Goal: Task Accomplishment & Management: Complete application form

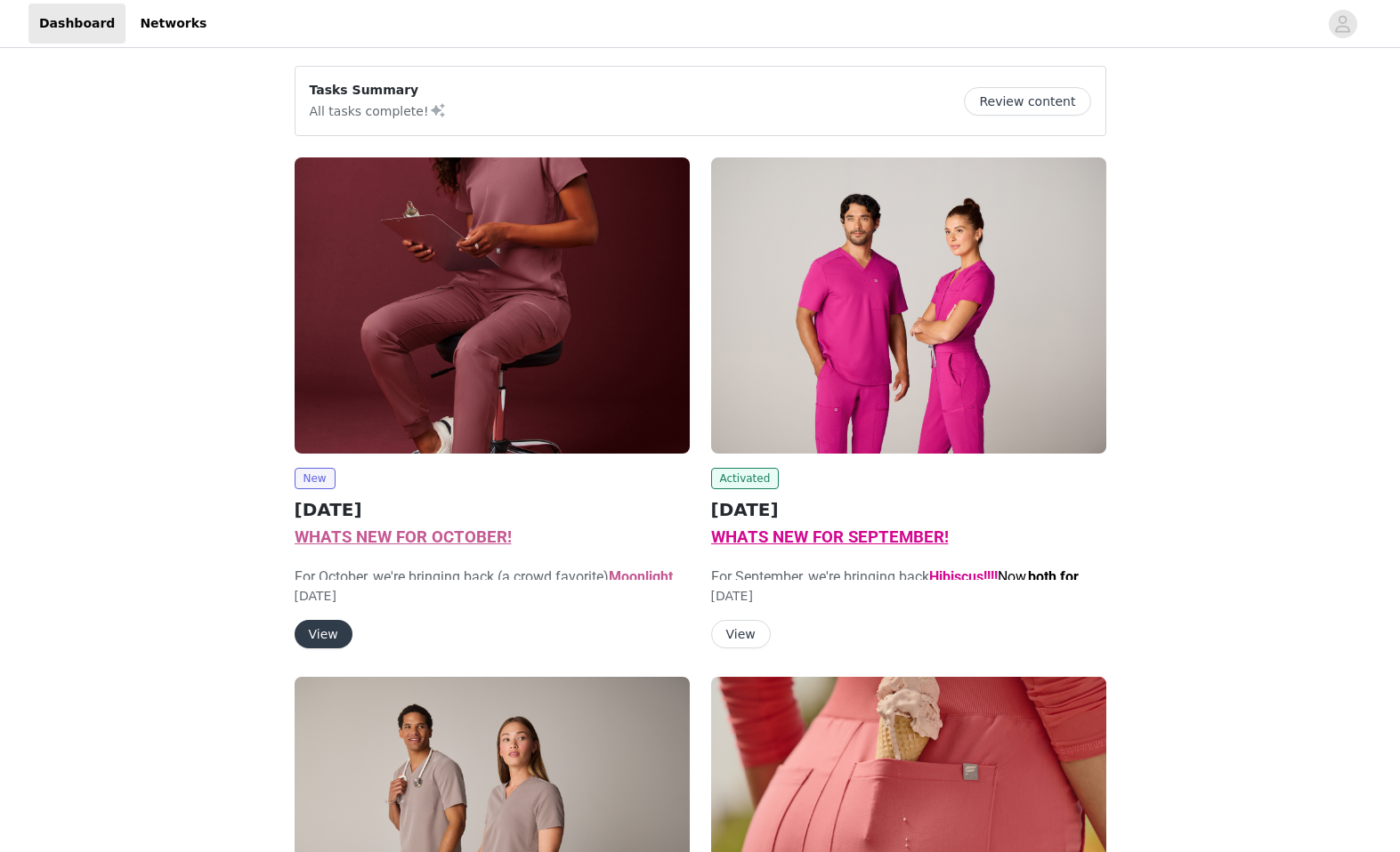
click at [454, 353] on img at bounding box center [492, 306] width 395 height 297
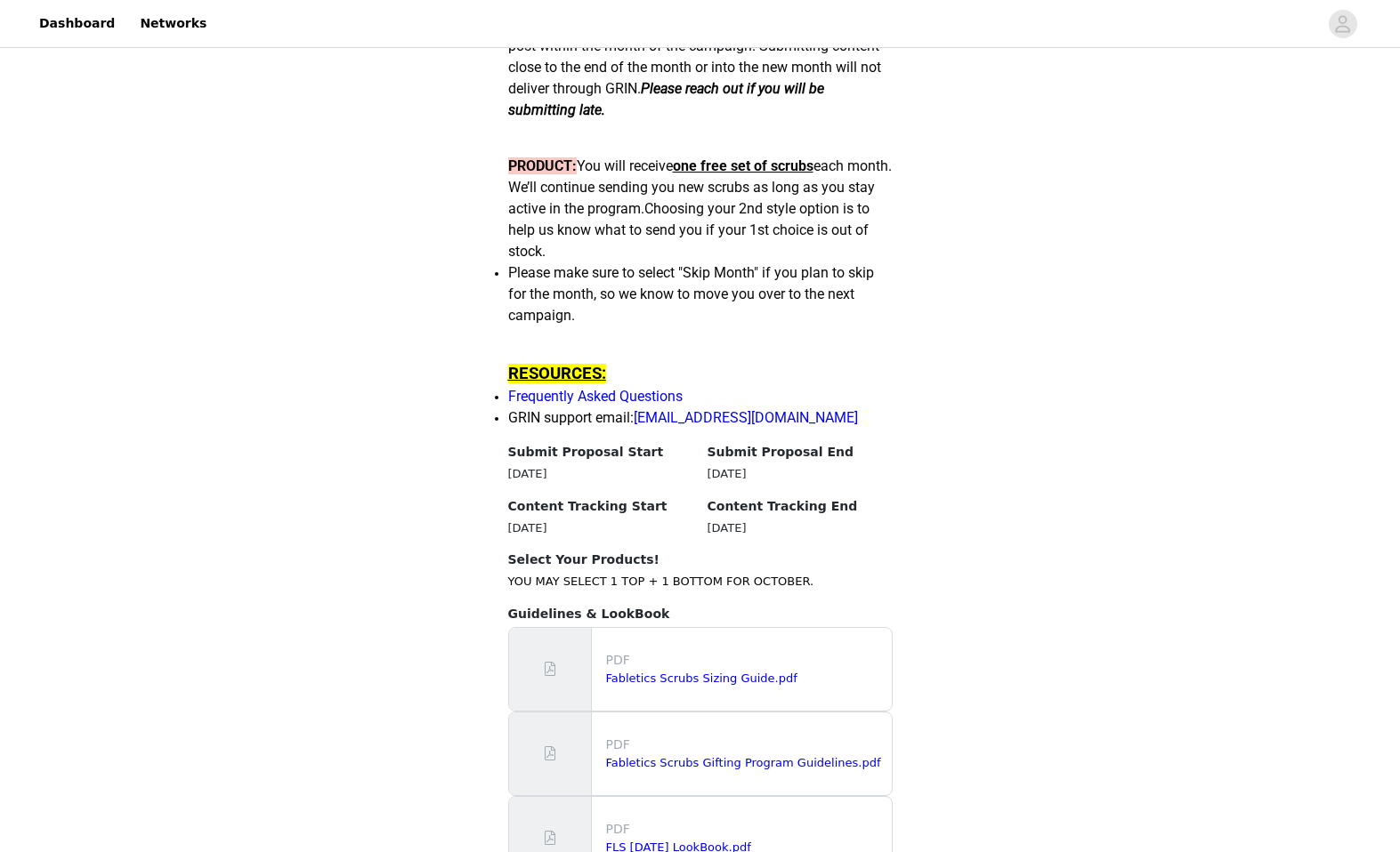
scroll to position [1710, 0]
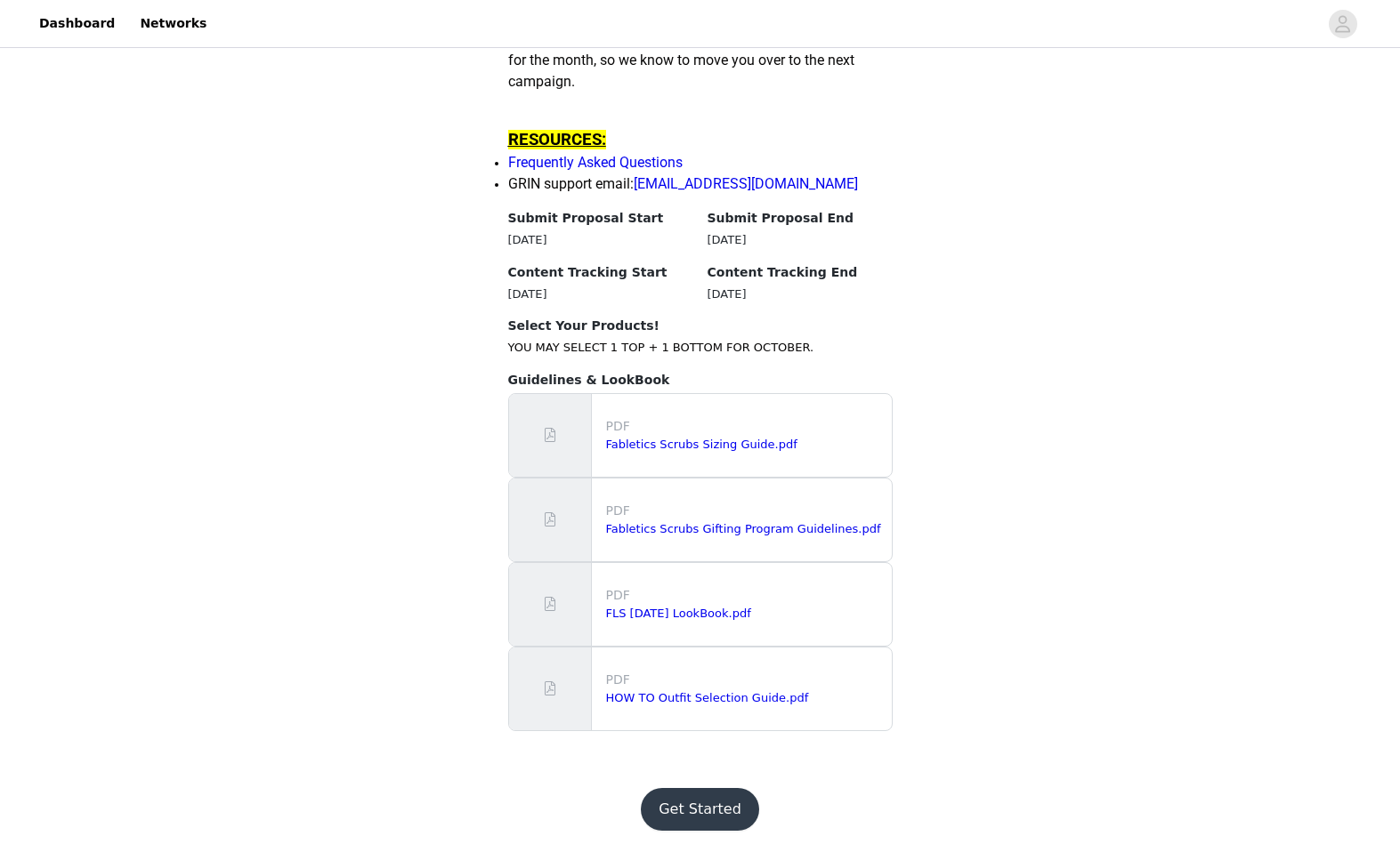
click at [715, 816] on button "Get Started" at bounding box center [699, 810] width 118 height 42
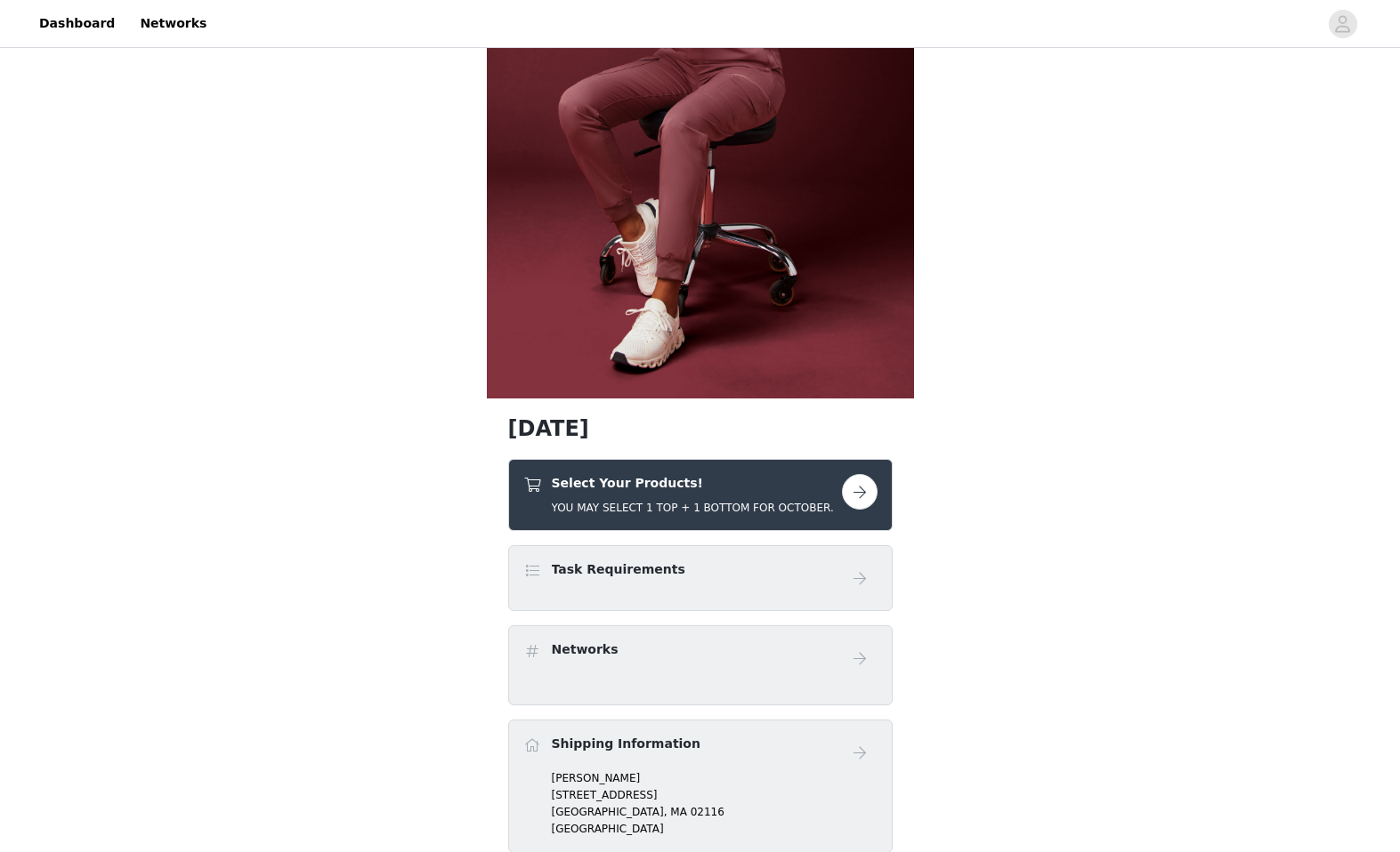
scroll to position [313, 0]
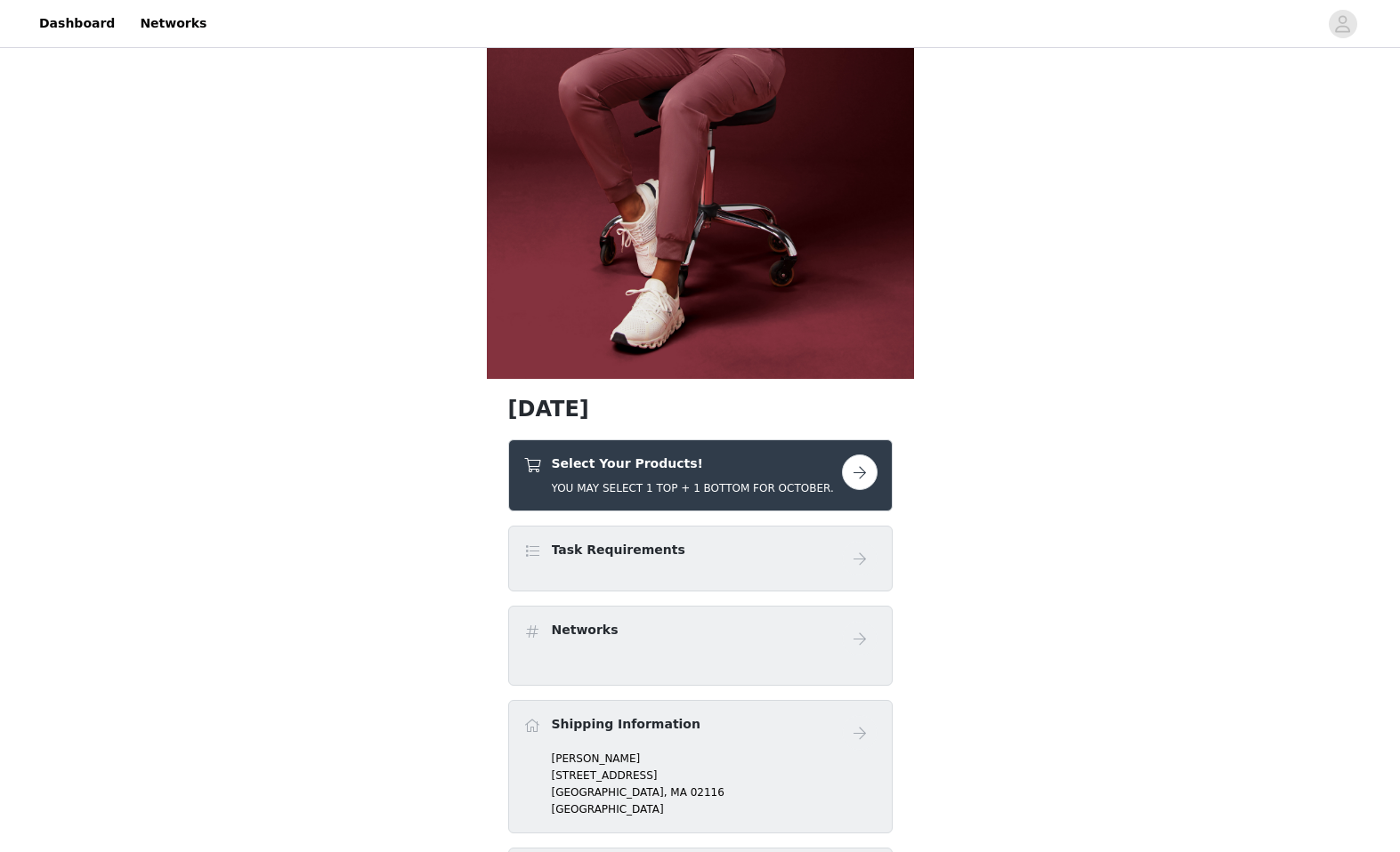
click at [868, 468] on button "button" at bounding box center [859, 472] width 36 height 36
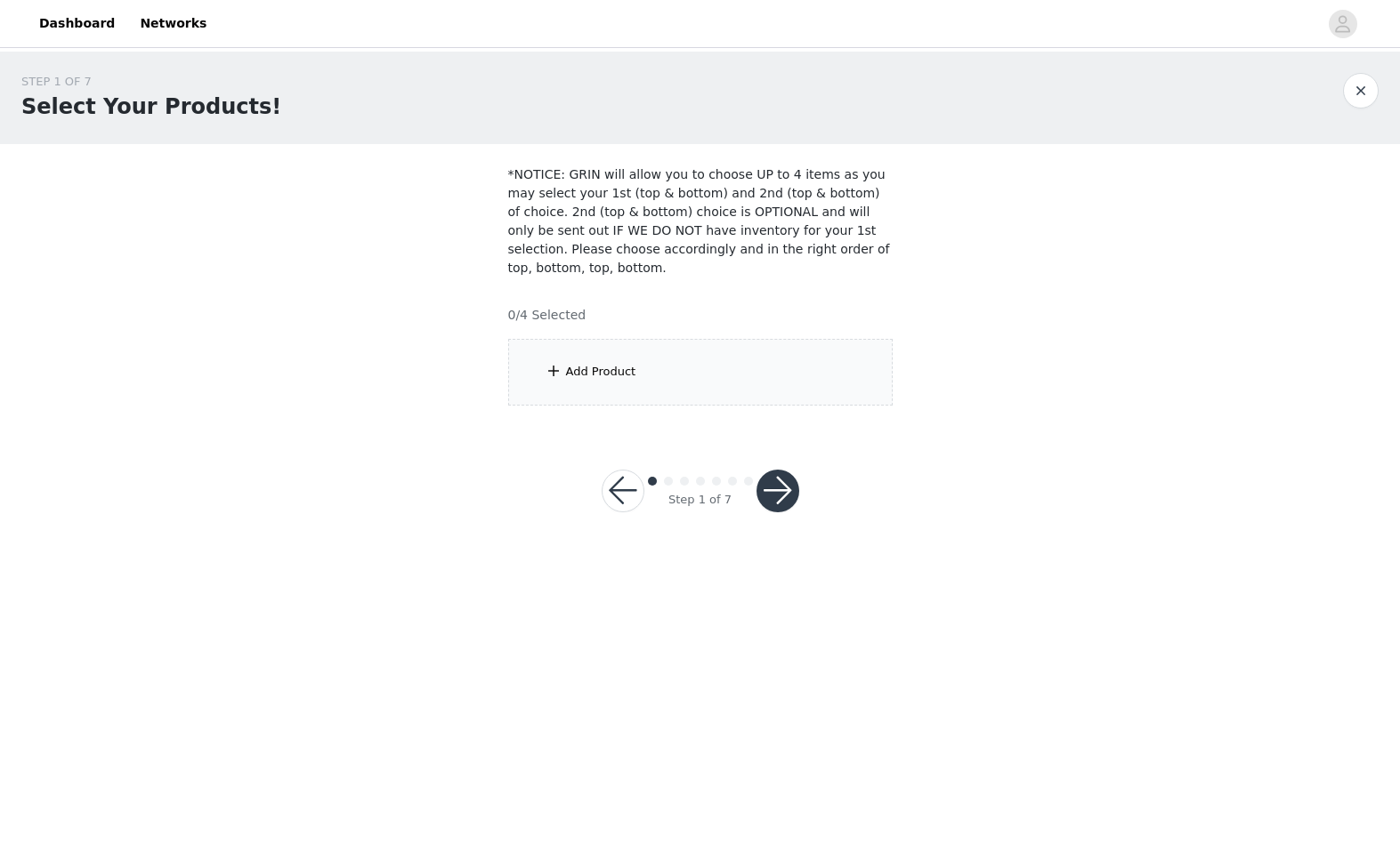
click at [778, 376] on div "Add Product" at bounding box center [700, 372] width 384 height 66
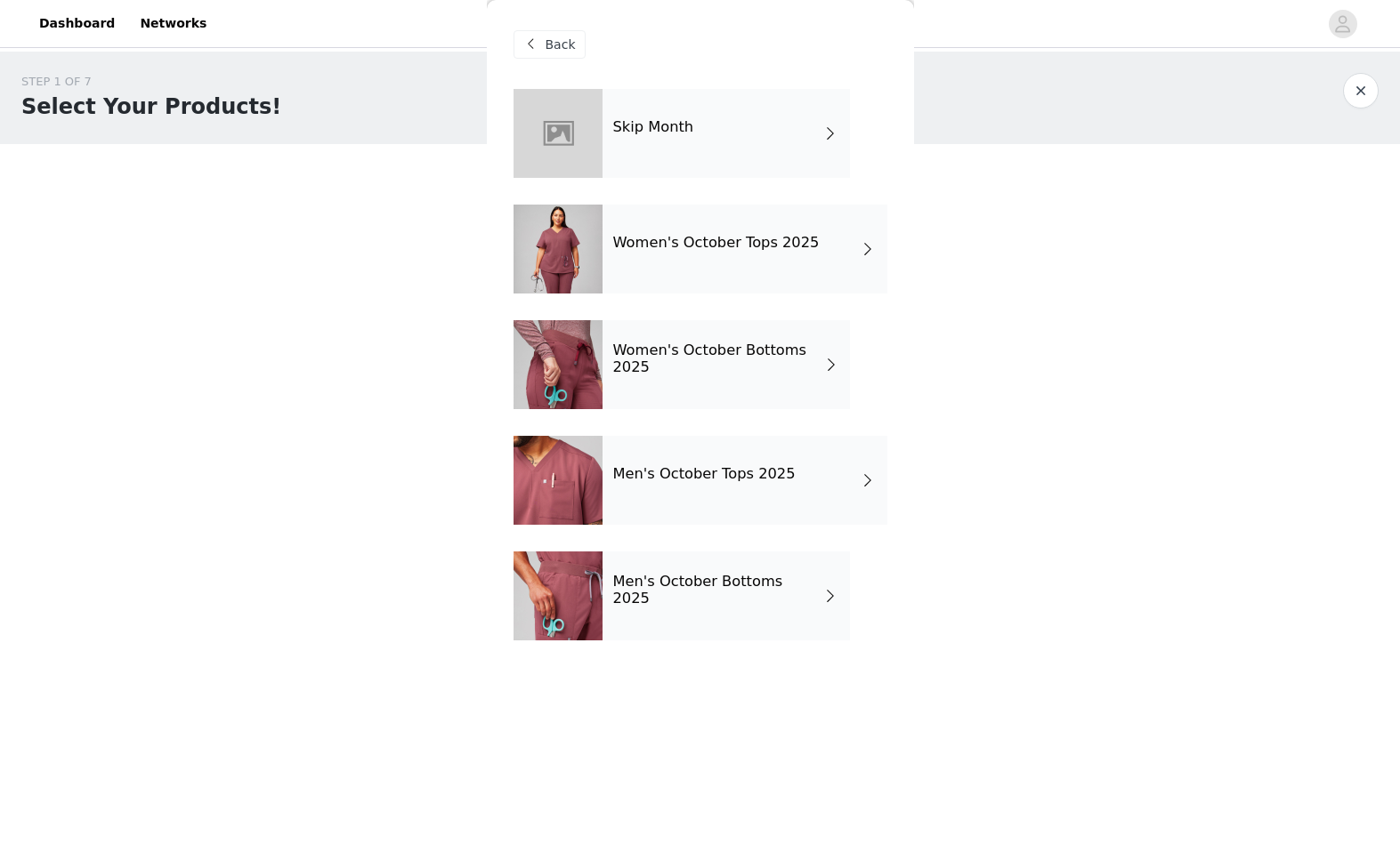
click at [779, 257] on div "Women's October Tops 2025" at bounding box center [745, 249] width 285 height 89
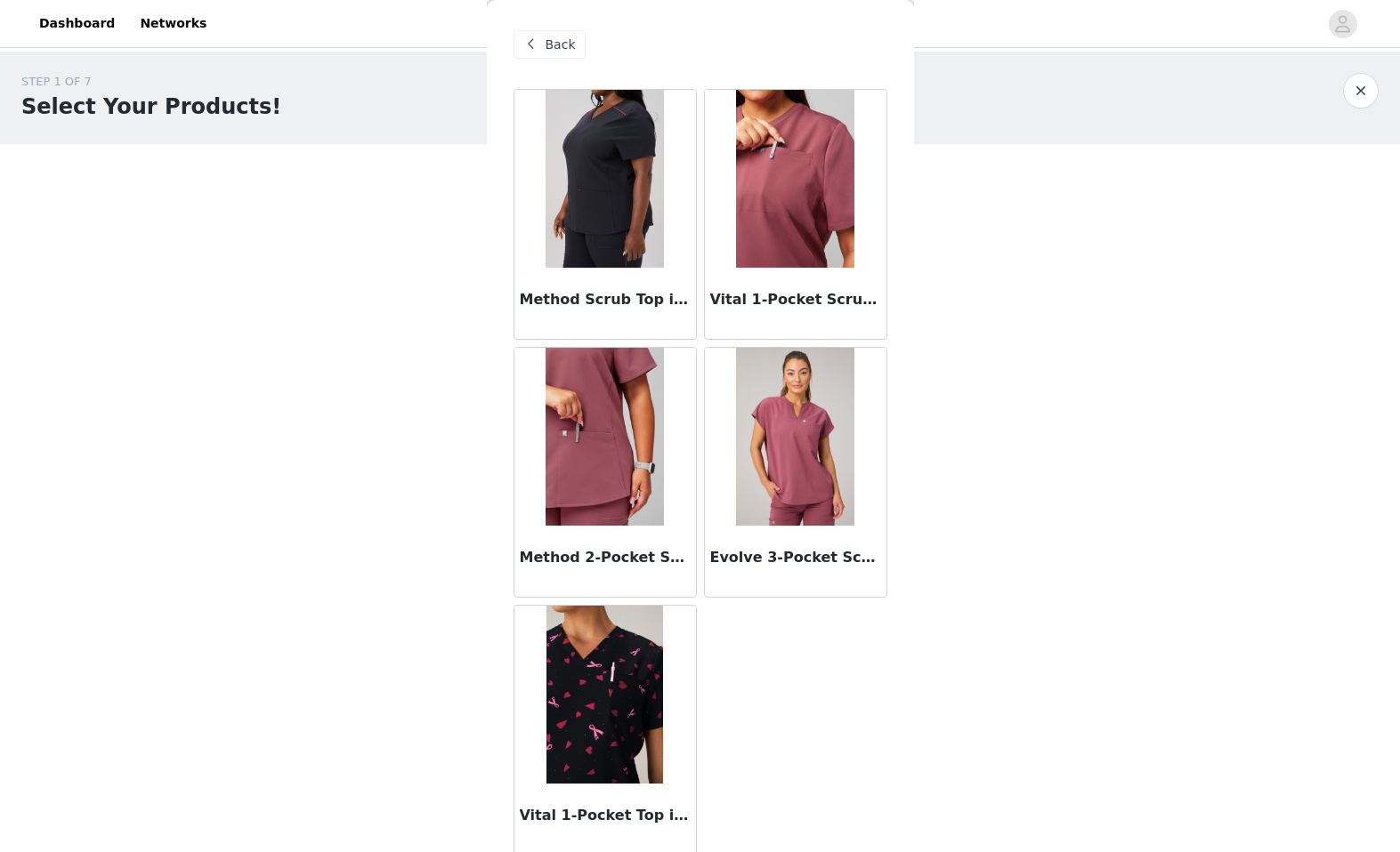
scroll to position [7, 0]
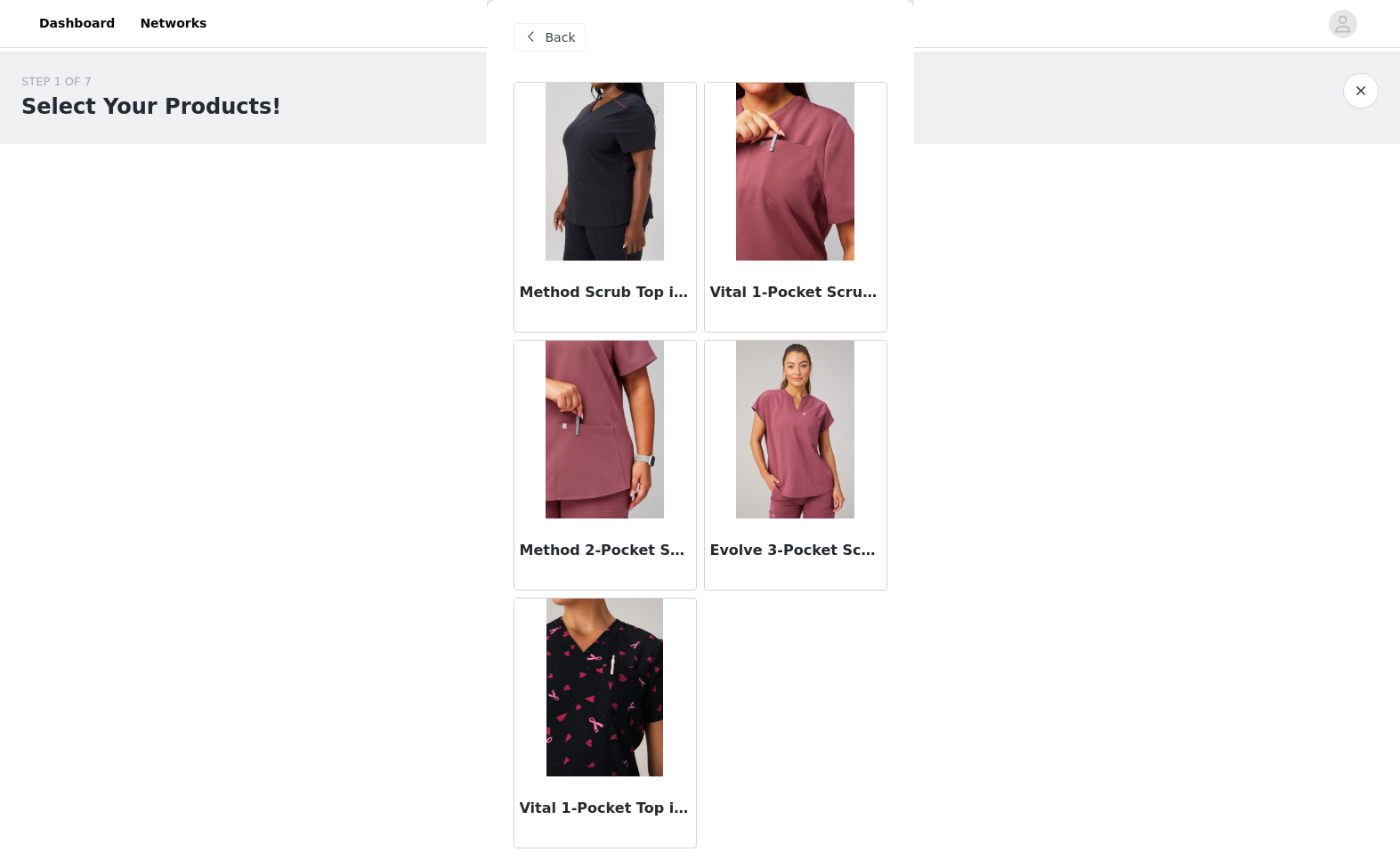
click at [778, 183] on img at bounding box center [794, 171] width 118 height 178
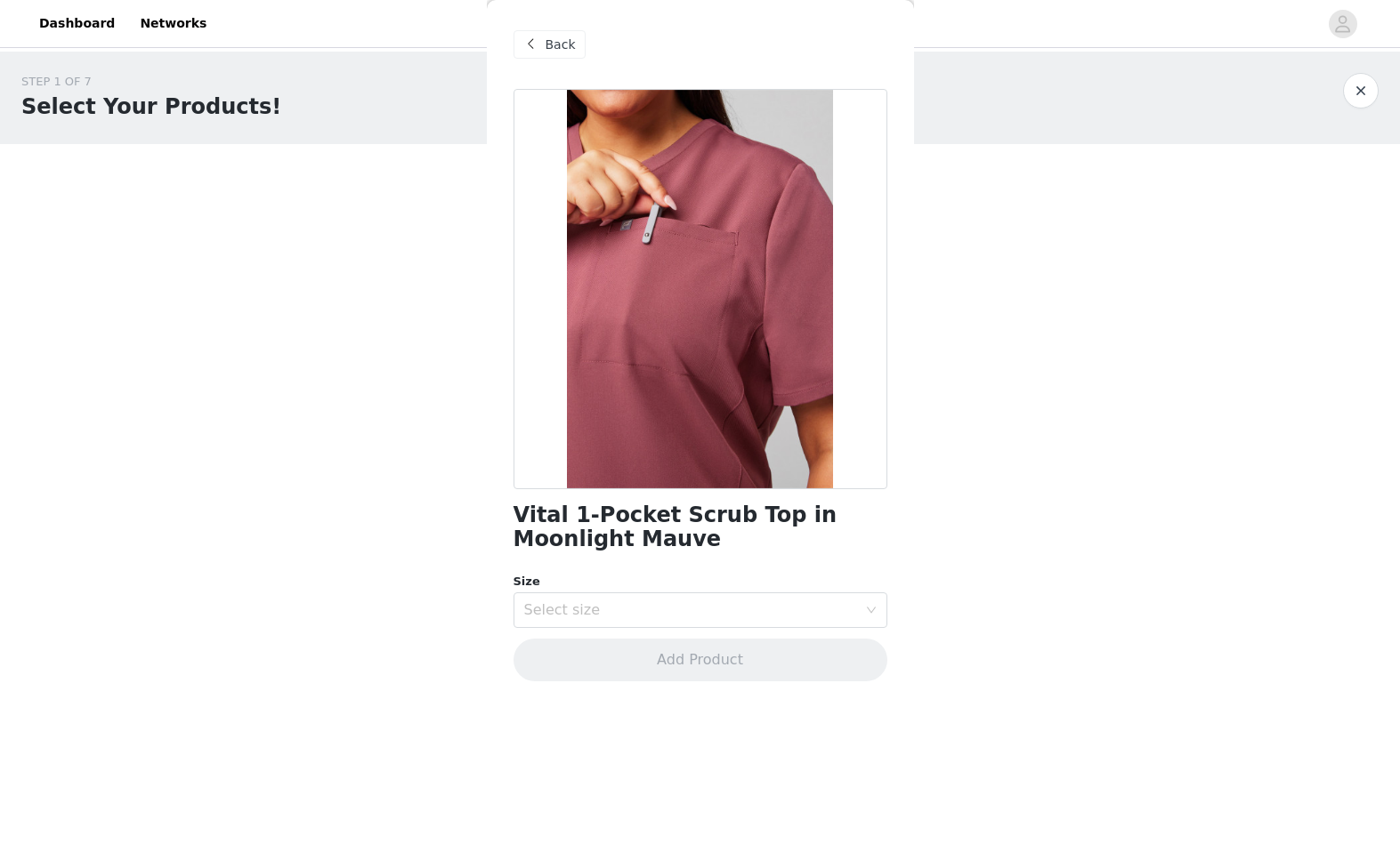
scroll to position [0, 0]
click at [666, 610] on div "Select size" at bounding box center [690, 610] width 333 height 17
click at [571, 794] on li "XL" at bounding box center [700, 792] width 374 height 29
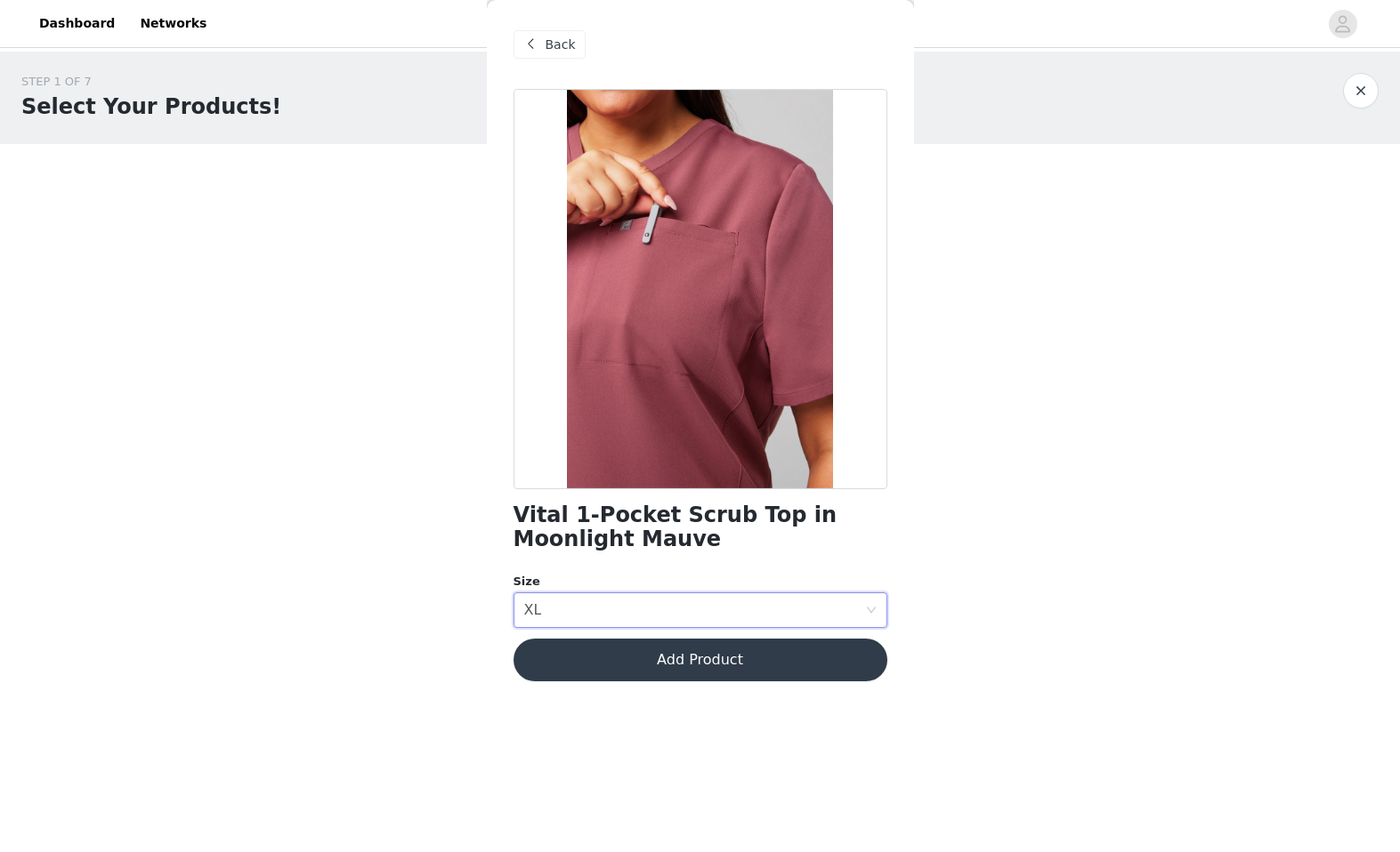
click at [615, 675] on button "Add Product" at bounding box center [700, 660] width 374 height 42
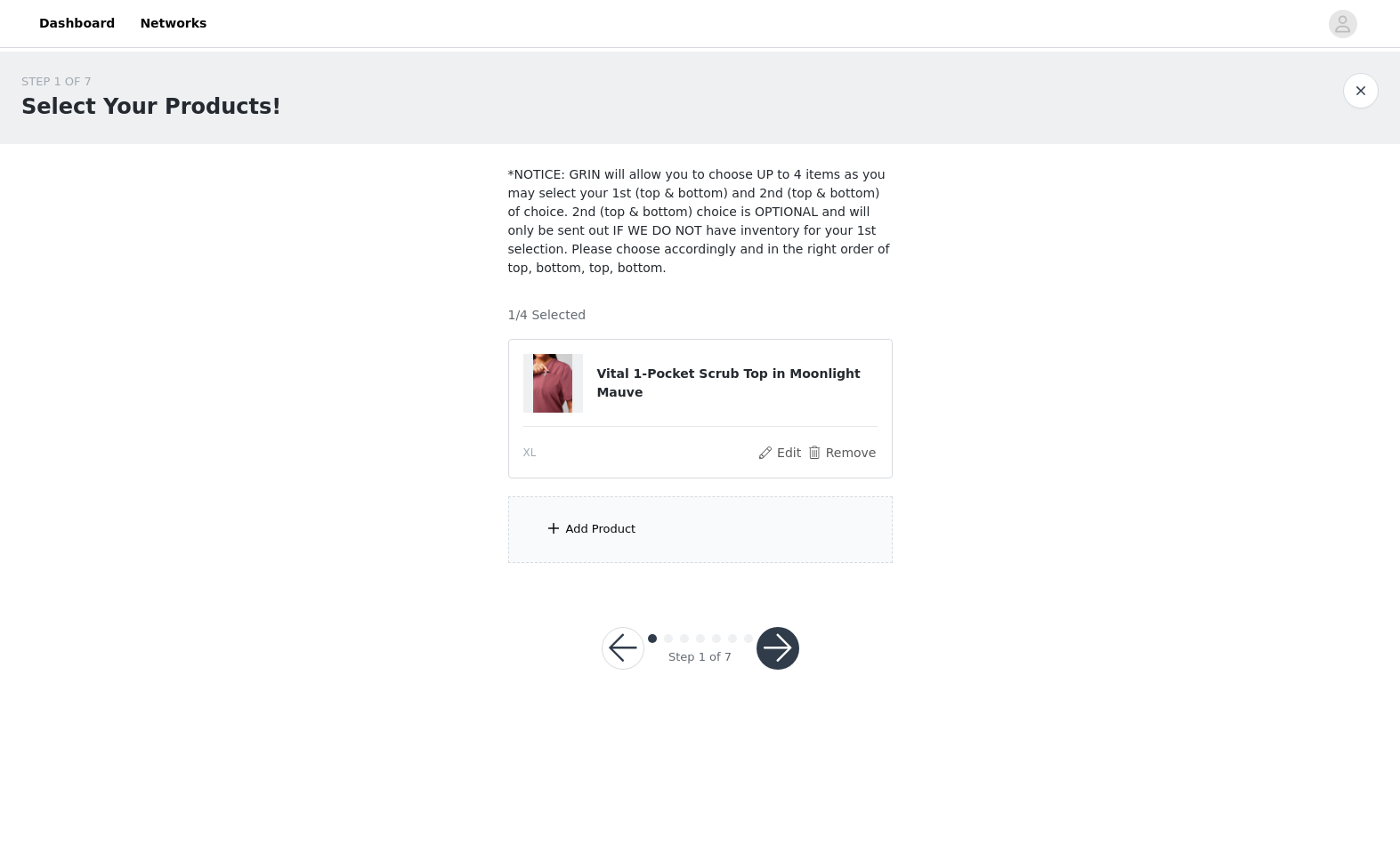
click at [672, 537] on div "Add Product" at bounding box center [700, 529] width 384 height 66
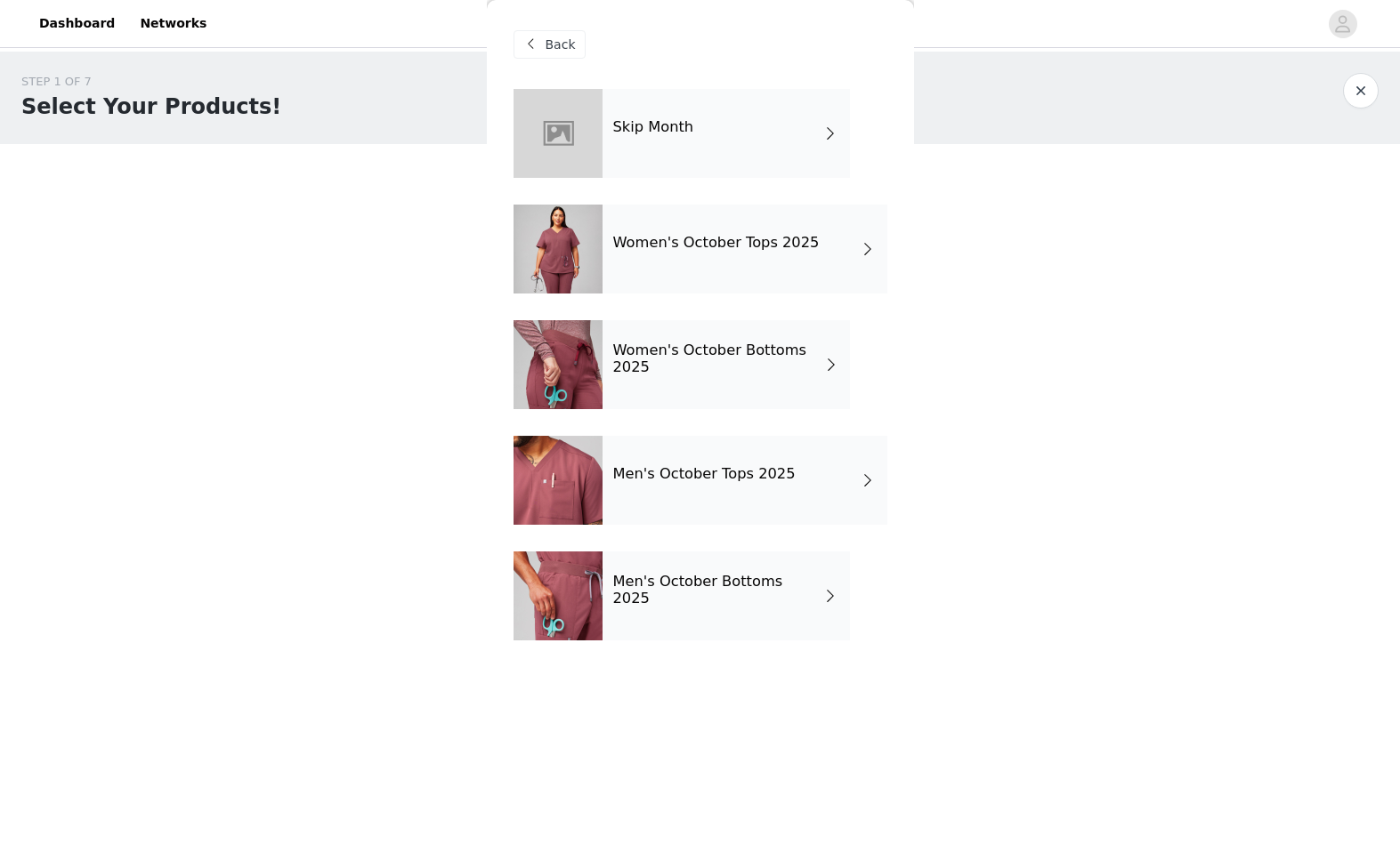
click at [707, 354] on h4 "Women's October Bottoms 2025" at bounding box center [718, 359] width 210 height 33
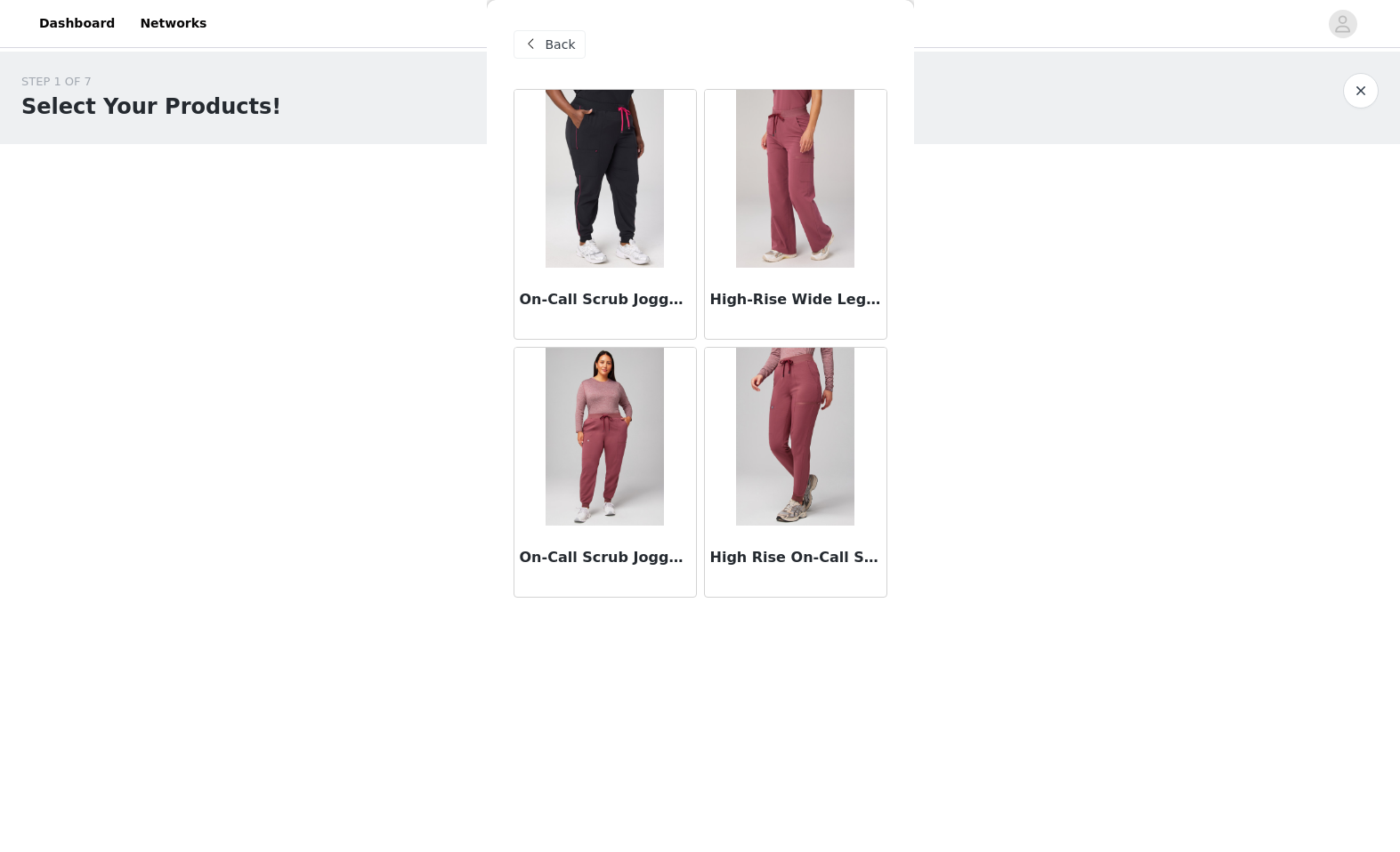
click at [804, 508] on img at bounding box center [794, 436] width 118 height 178
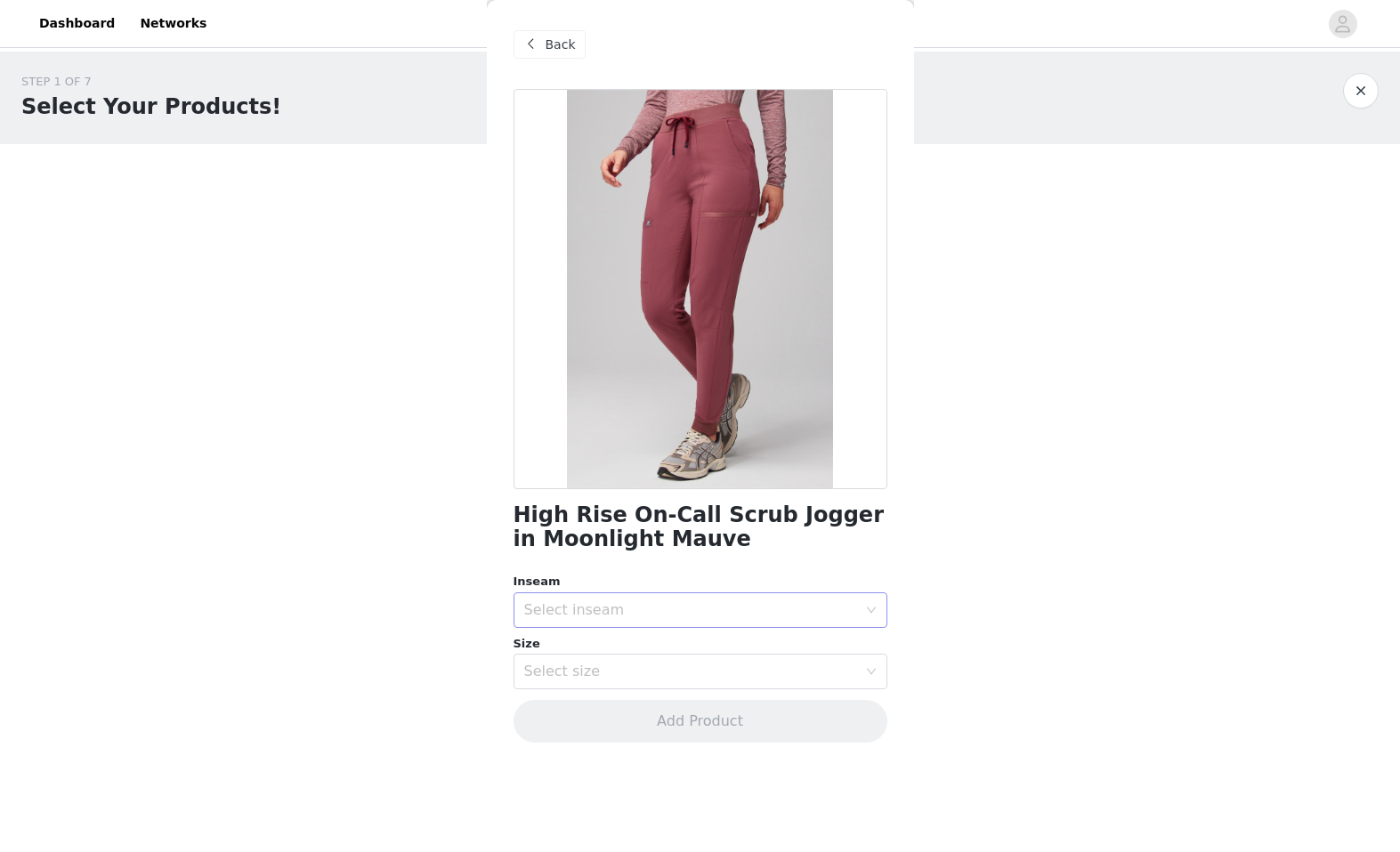
click at [765, 614] on div "Select inseam" at bounding box center [690, 610] width 333 height 17
click at [643, 709] on li "Tall" at bounding box center [700, 707] width 374 height 29
click at [637, 680] on div "Select size" at bounding box center [690, 671] width 333 height 17
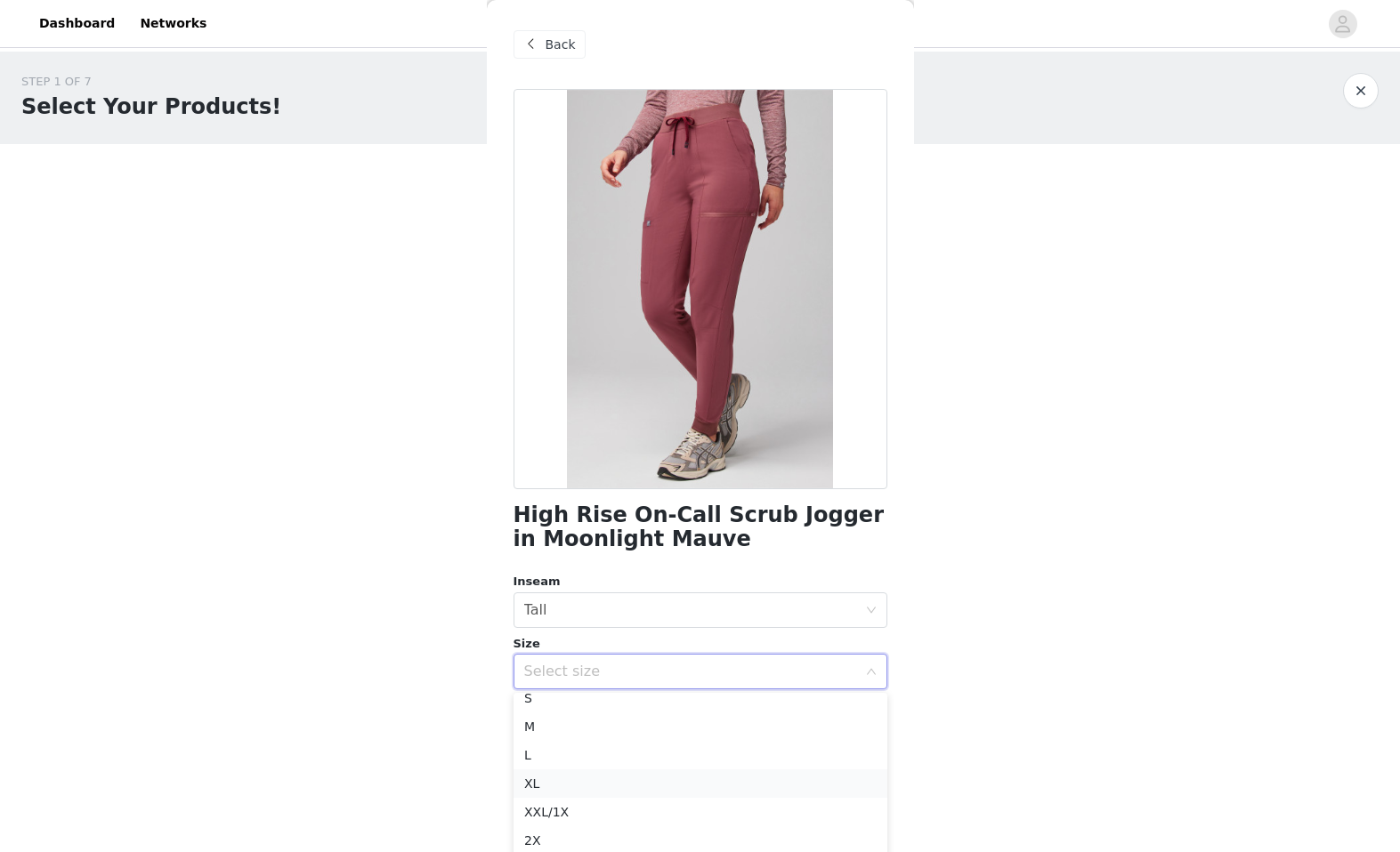
click at [568, 789] on li "XL" at bounding box center [700, 784] width 374 height 29
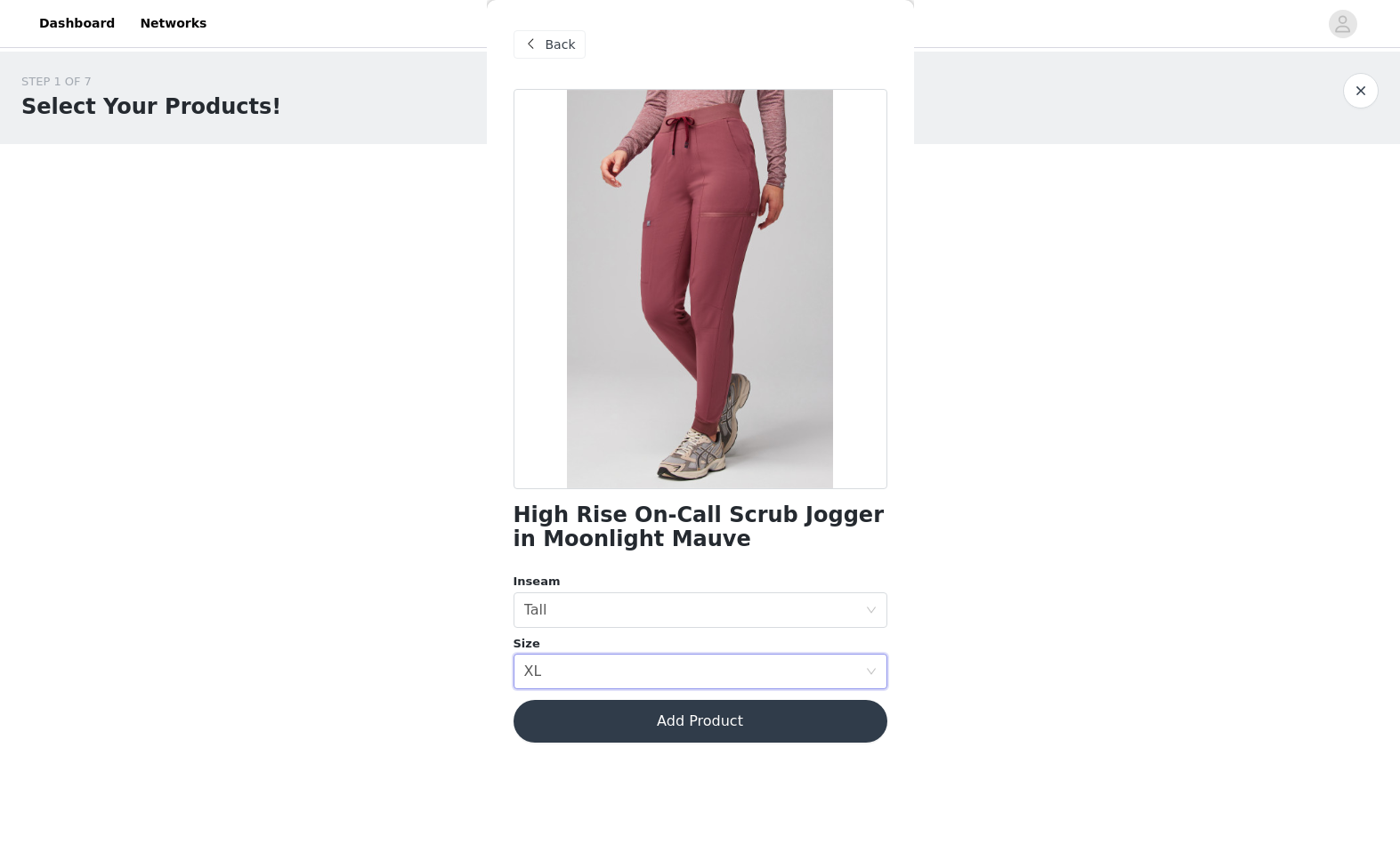
click at [442, 792] on body "Dashboard Networks STEP 1 OF 7 Select Your Products! *NOTICE: GRIN will allow y…" at bounding box center [700, 426] width 1400 height 852
click at [609, 721] on button "Add Product" at bounding box center [700, 721] width 374 height 42
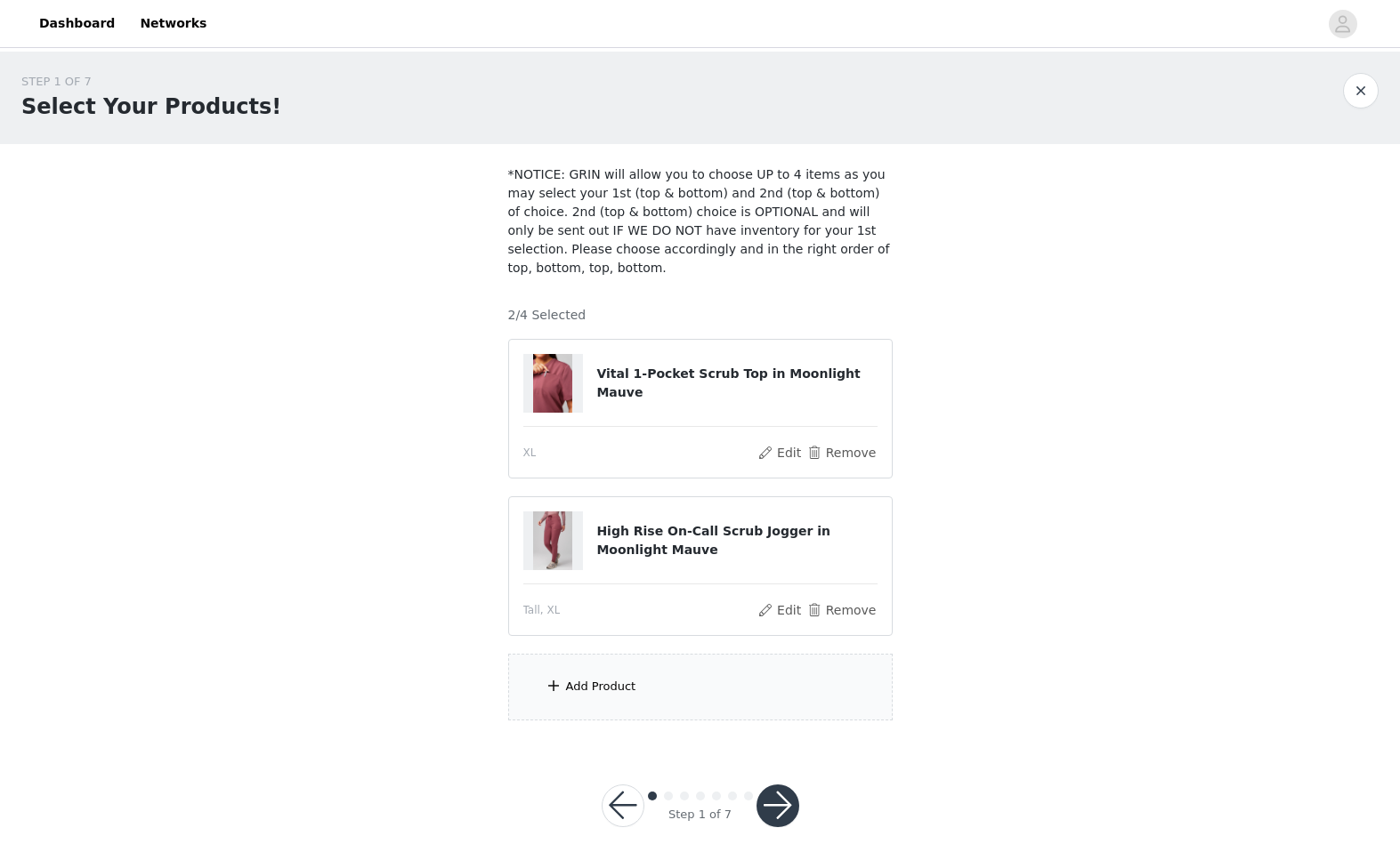
click at [713, 680] on div "Add Product" at bounding box center [700, 686] width 384 height 66
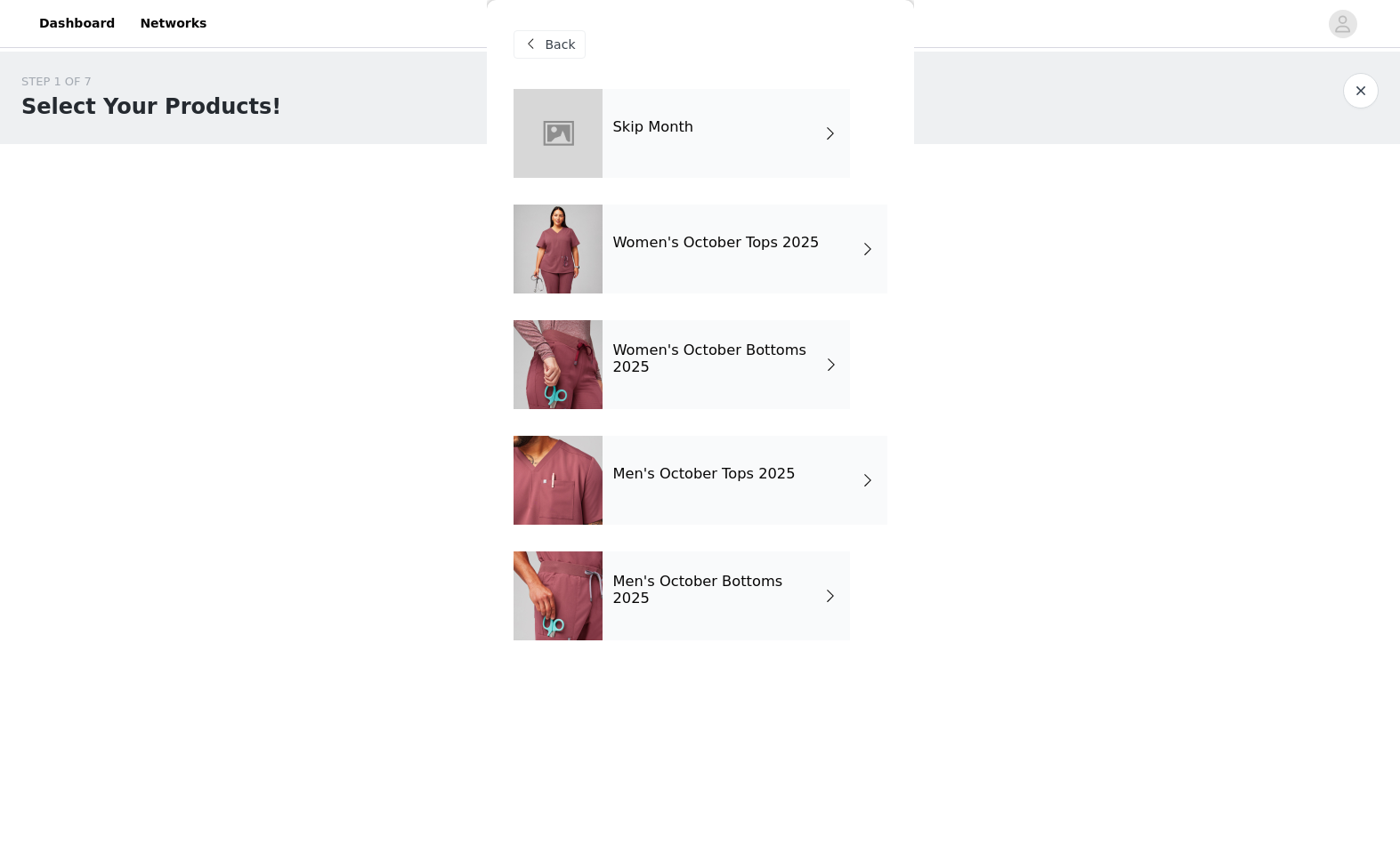
click at [550, 37] on span "Back" at bounding box center [560, 44] width 30 height 18
click at [551, 49] on span "Back" at bounding box center [560, 44] width 30 height 18
click at [1373, 86] on button "button" at bounding box center [1361, 90] width 36 height 36
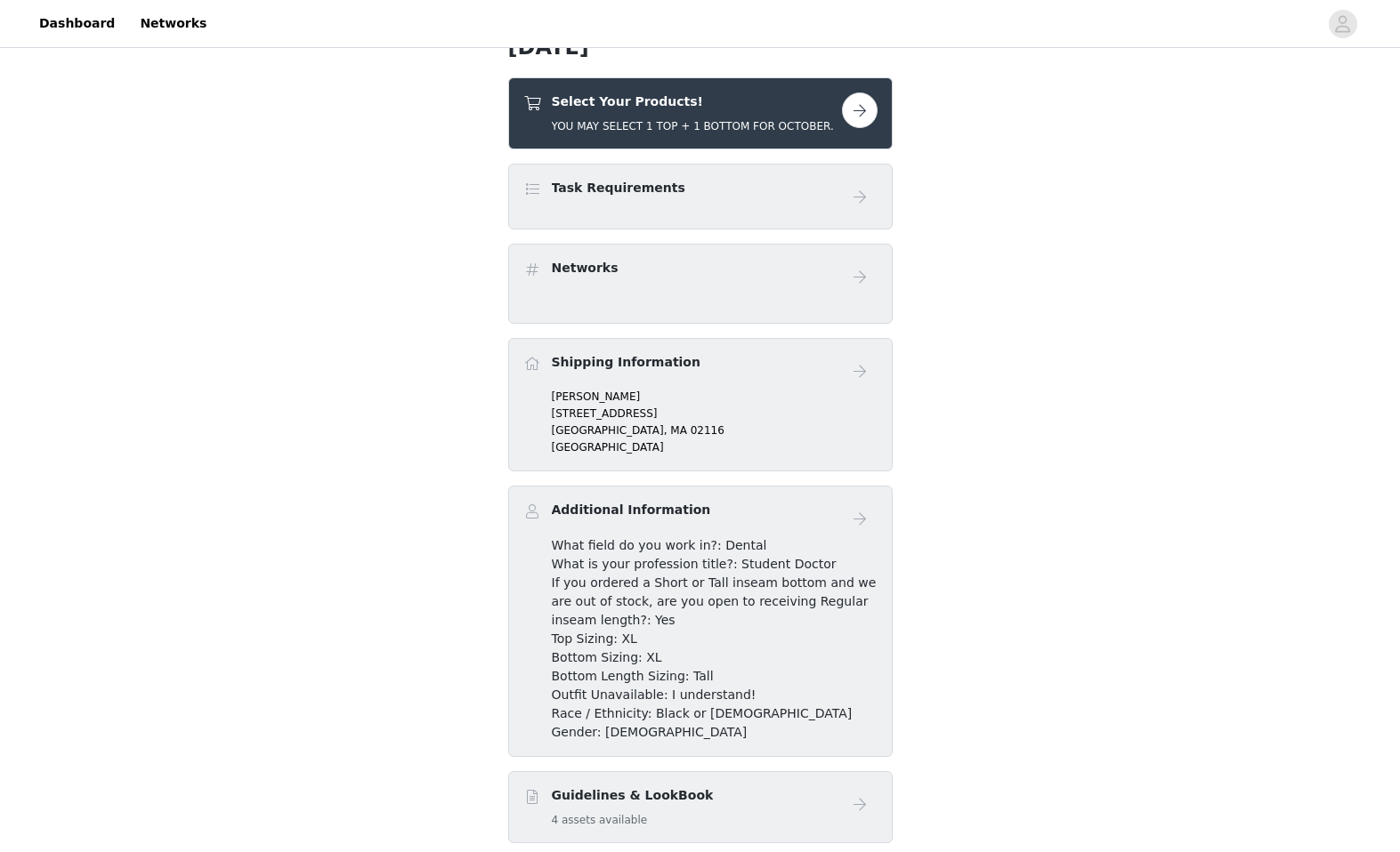
scroll to position [616, 0]
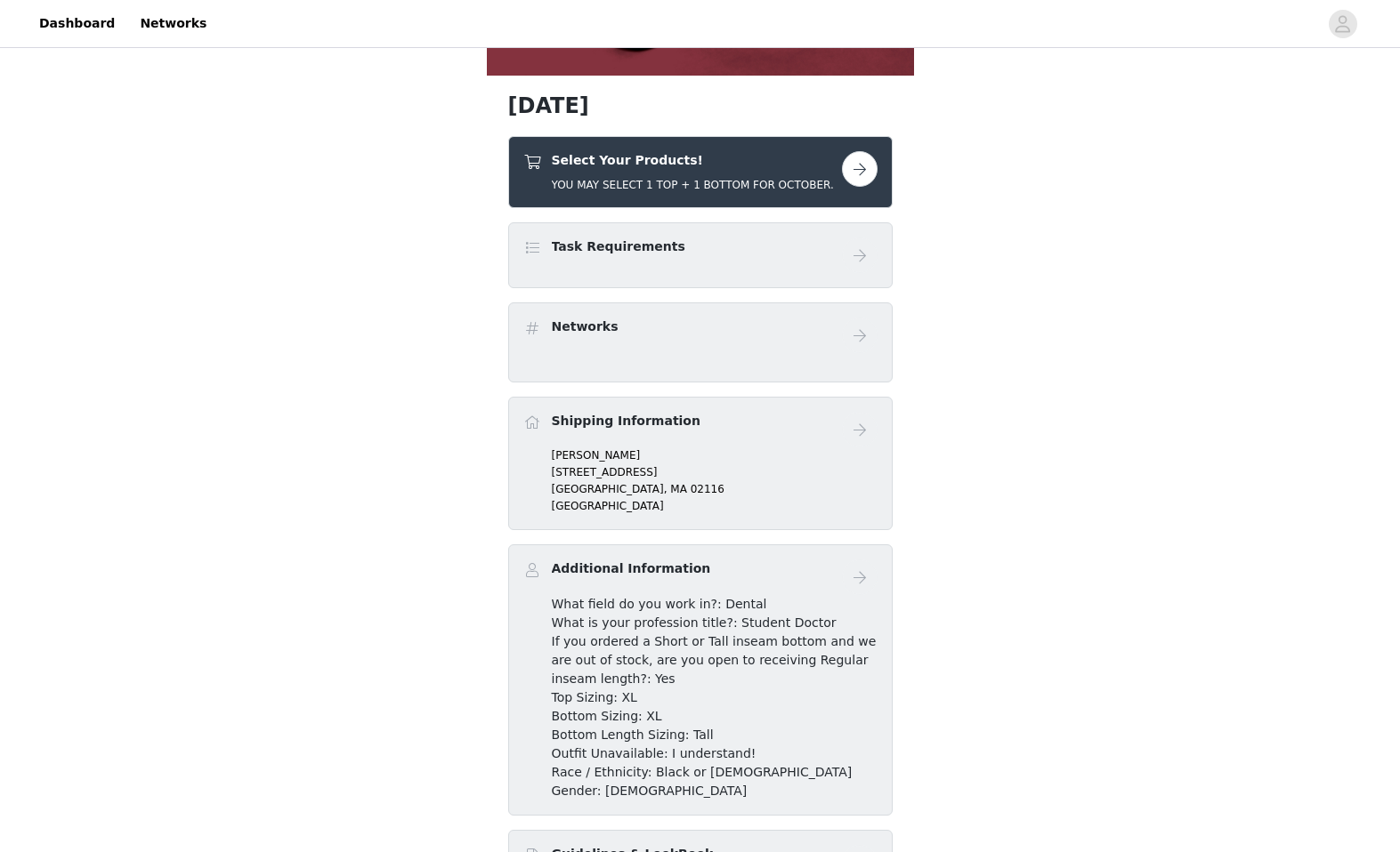
click at [866, 176] on button "button" at bounding box center [859, 168] width 36 height 36
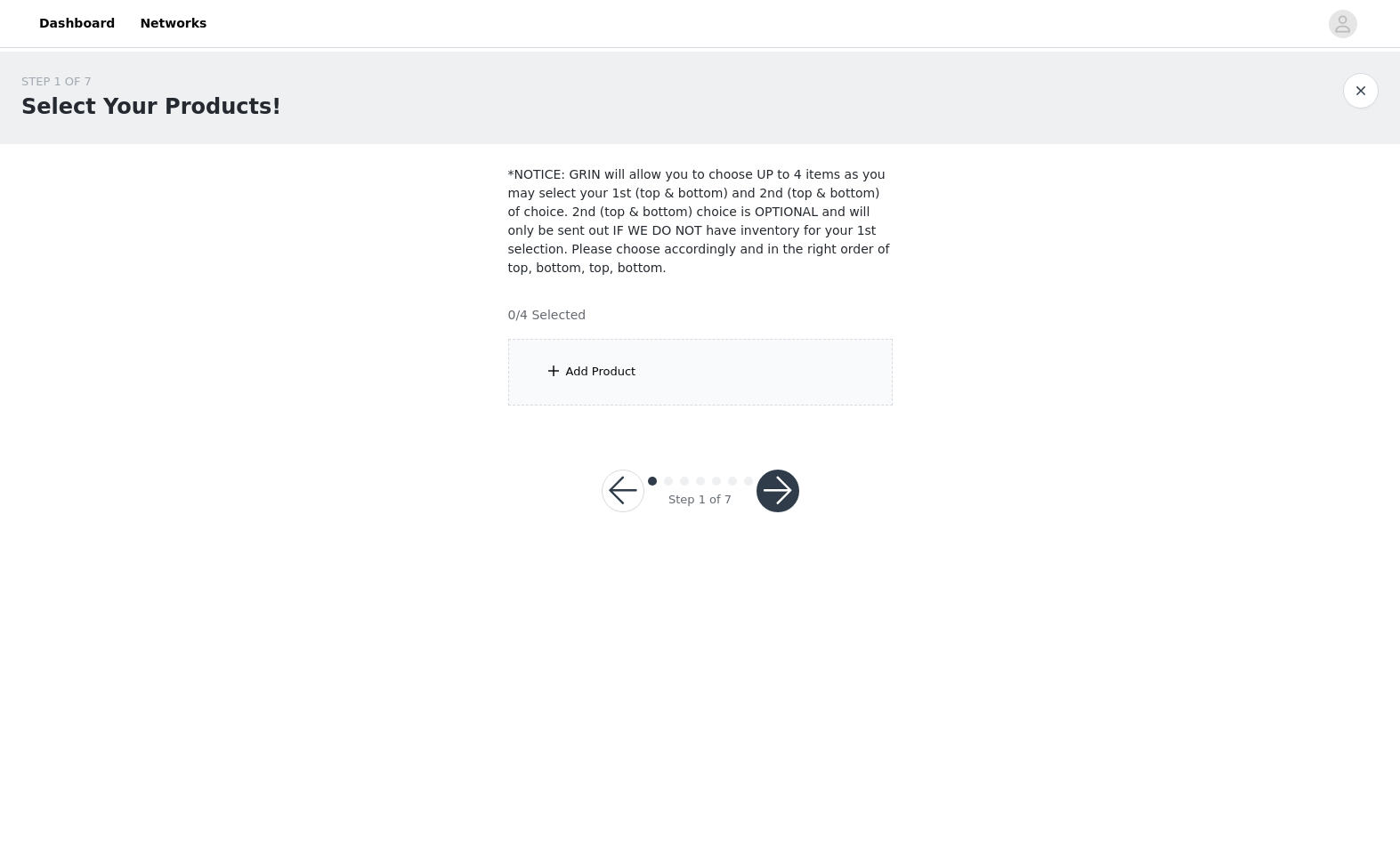
click at [736, 360] on div "Add Product" at bounding box center [700, 372] width 384 height 66
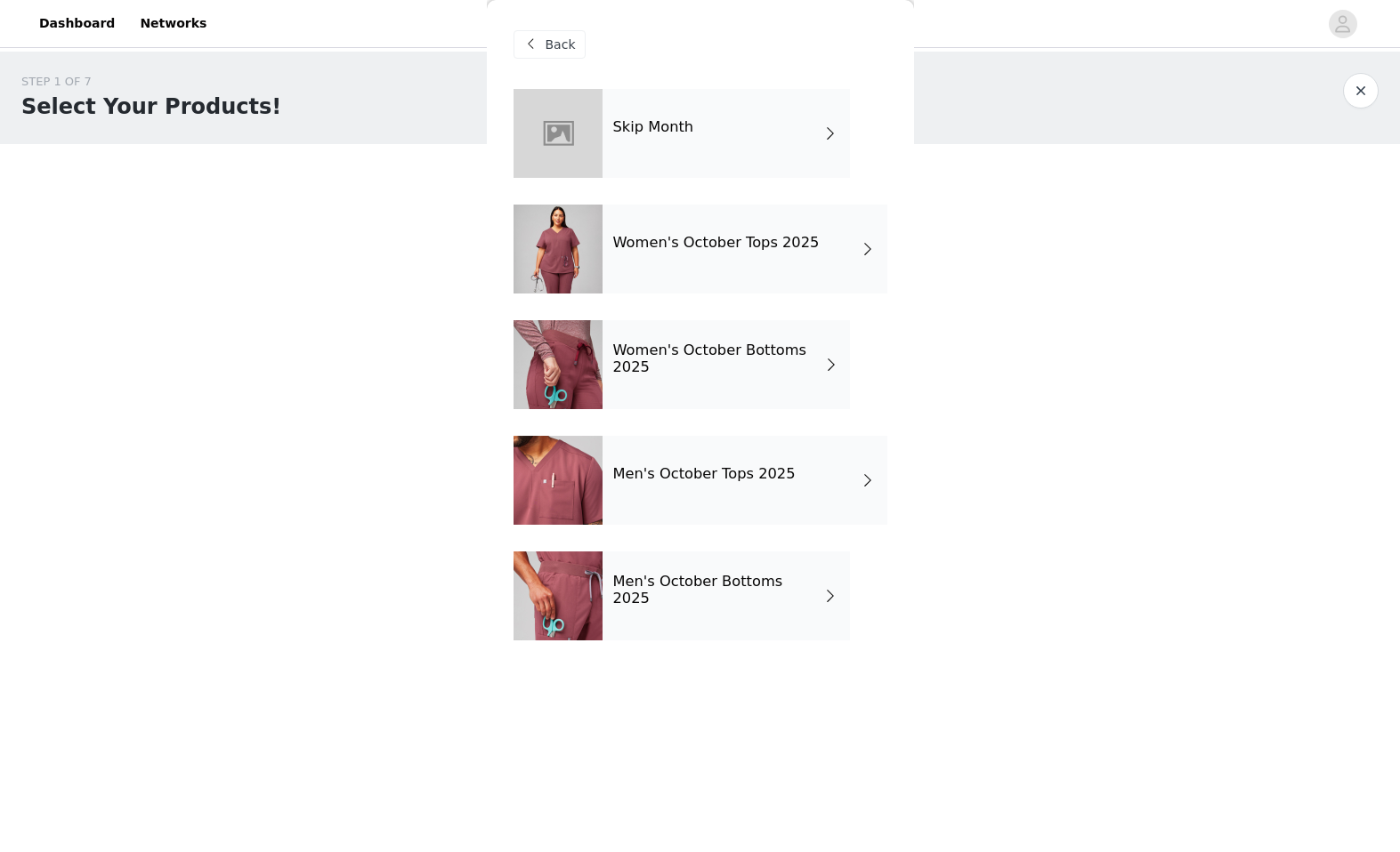
click at [698, 246] on h4 "Women's October Tops 2025" at bounding box center [716, 243] width 206 height 16
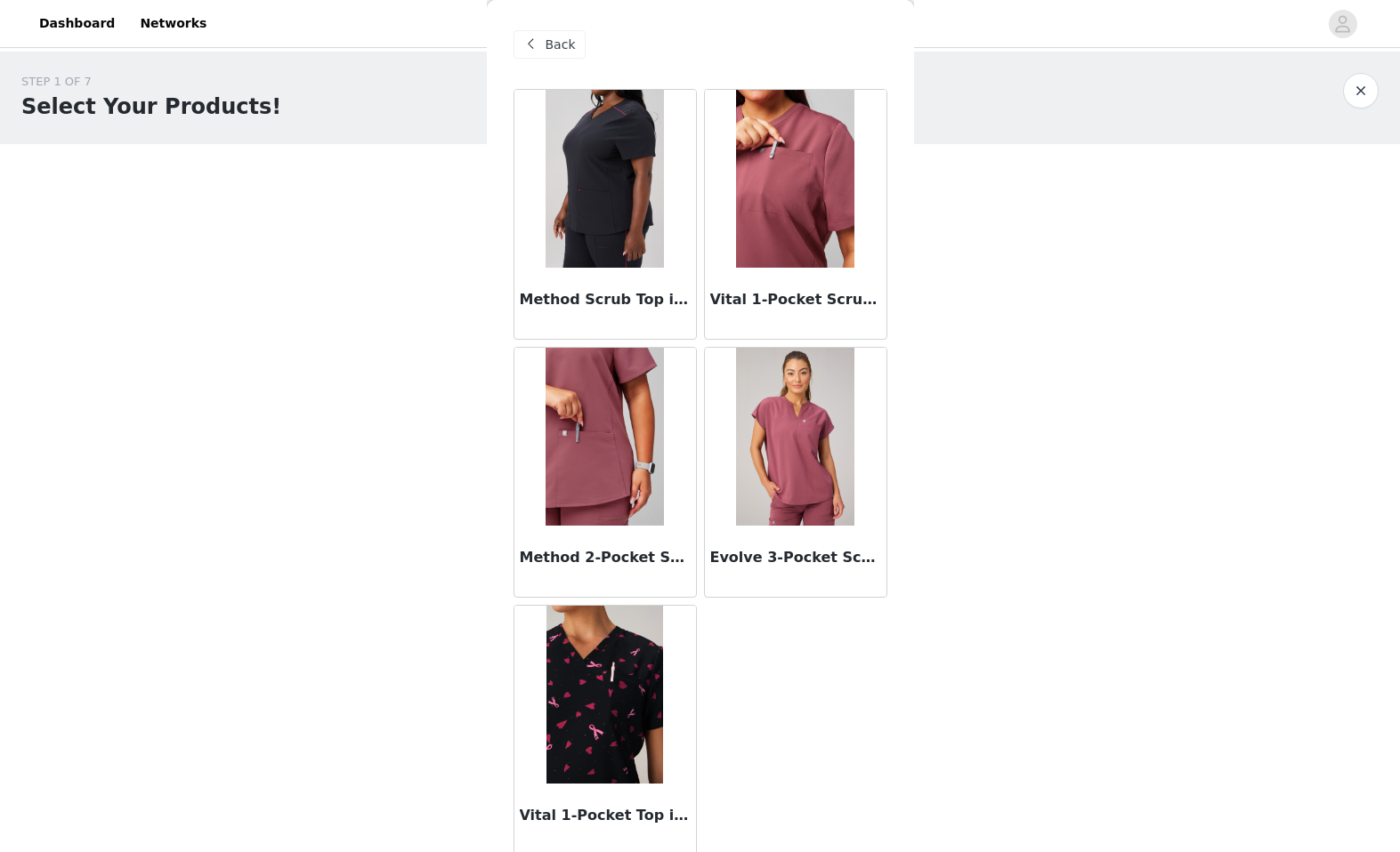
click at [786, 224] on img at bounding box center [794, 178] width 118 height 178
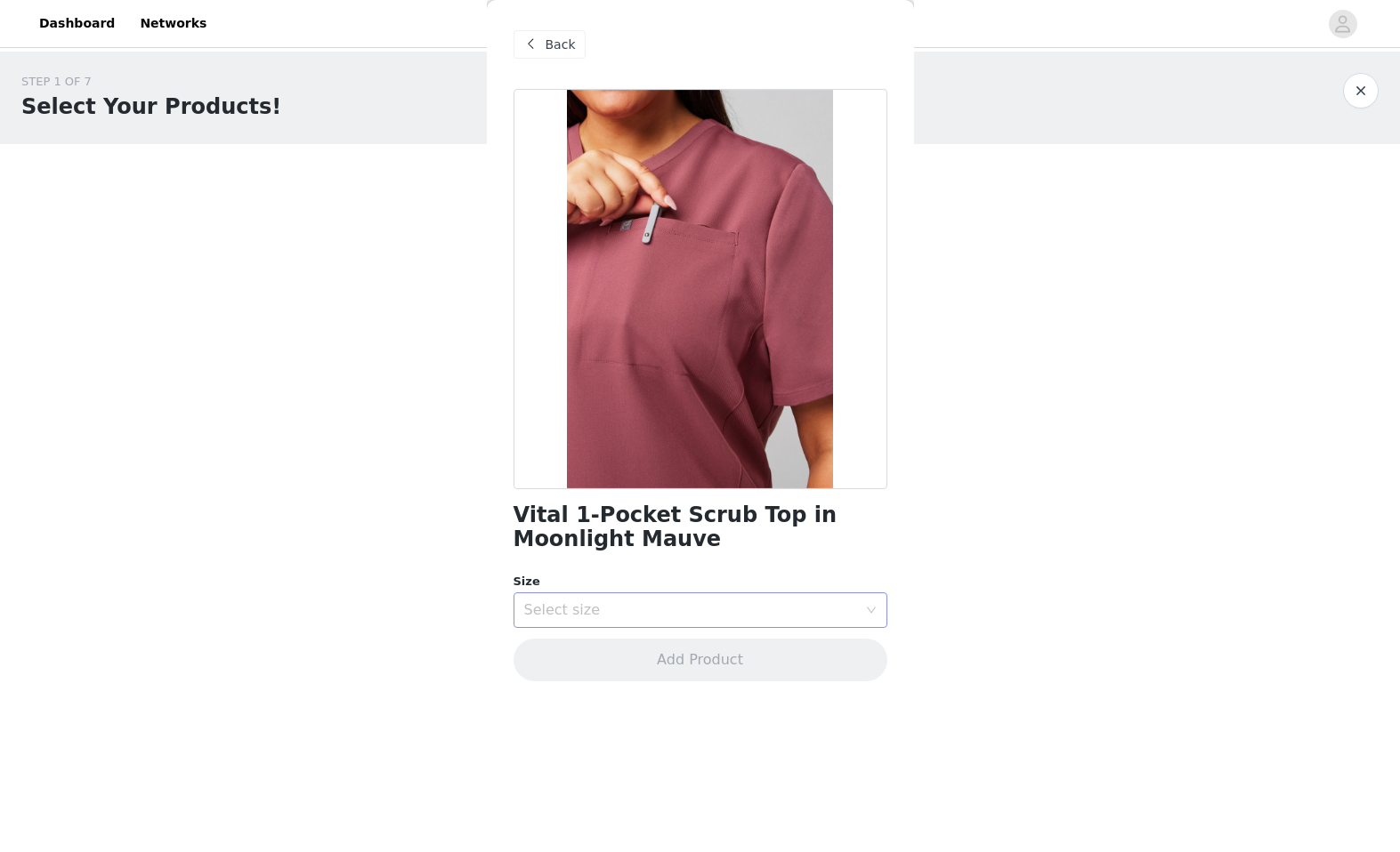
click at [669, 603] on div "Select size" at bounding box center [690, 610] width 333 height 17
click at [571, 787] on li "XL" at bounding box center [700, 792] width 374 height 29
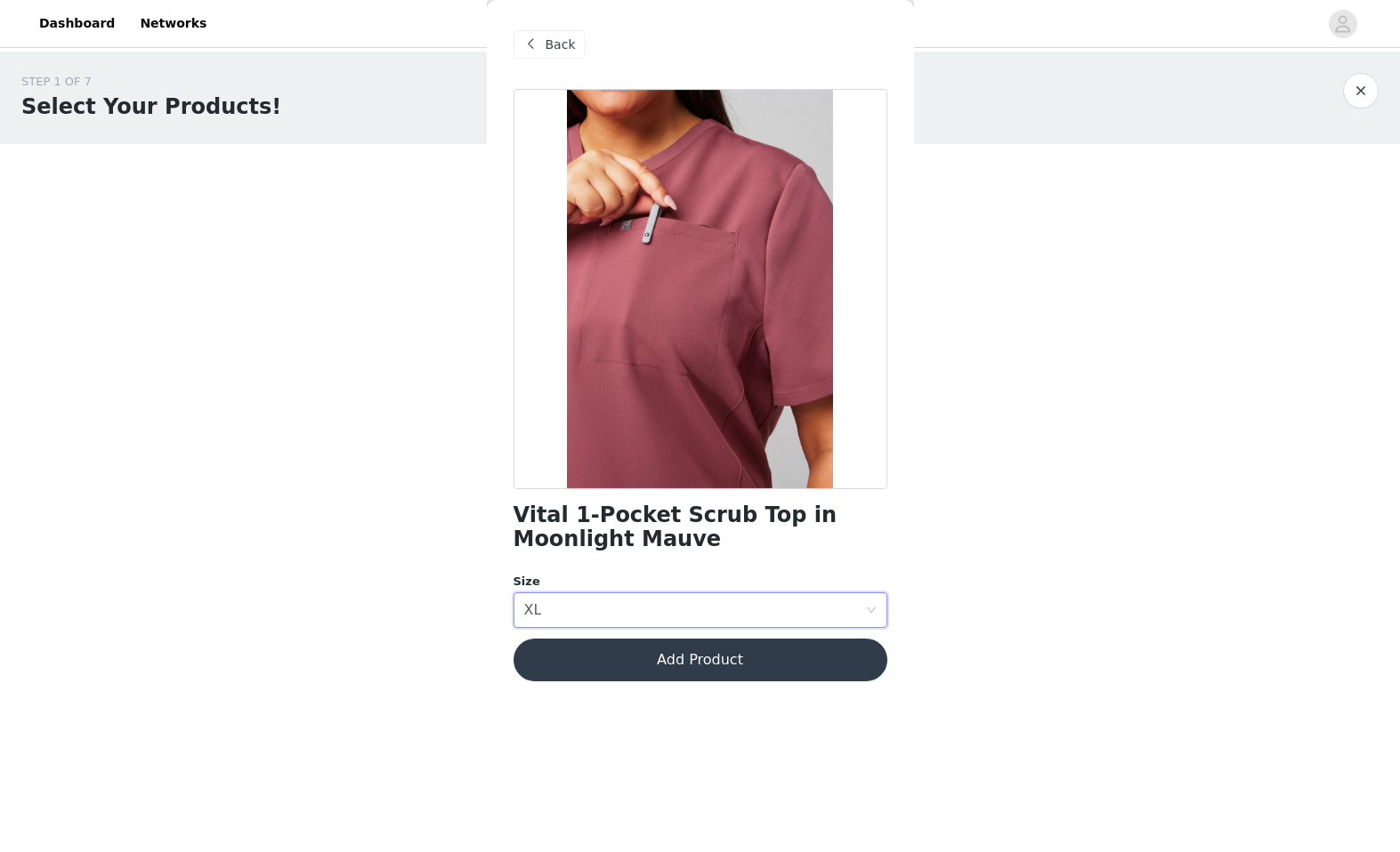
click at [624, 675] on button "Add Product" at bounding box center [700, 660] width 374 height 42
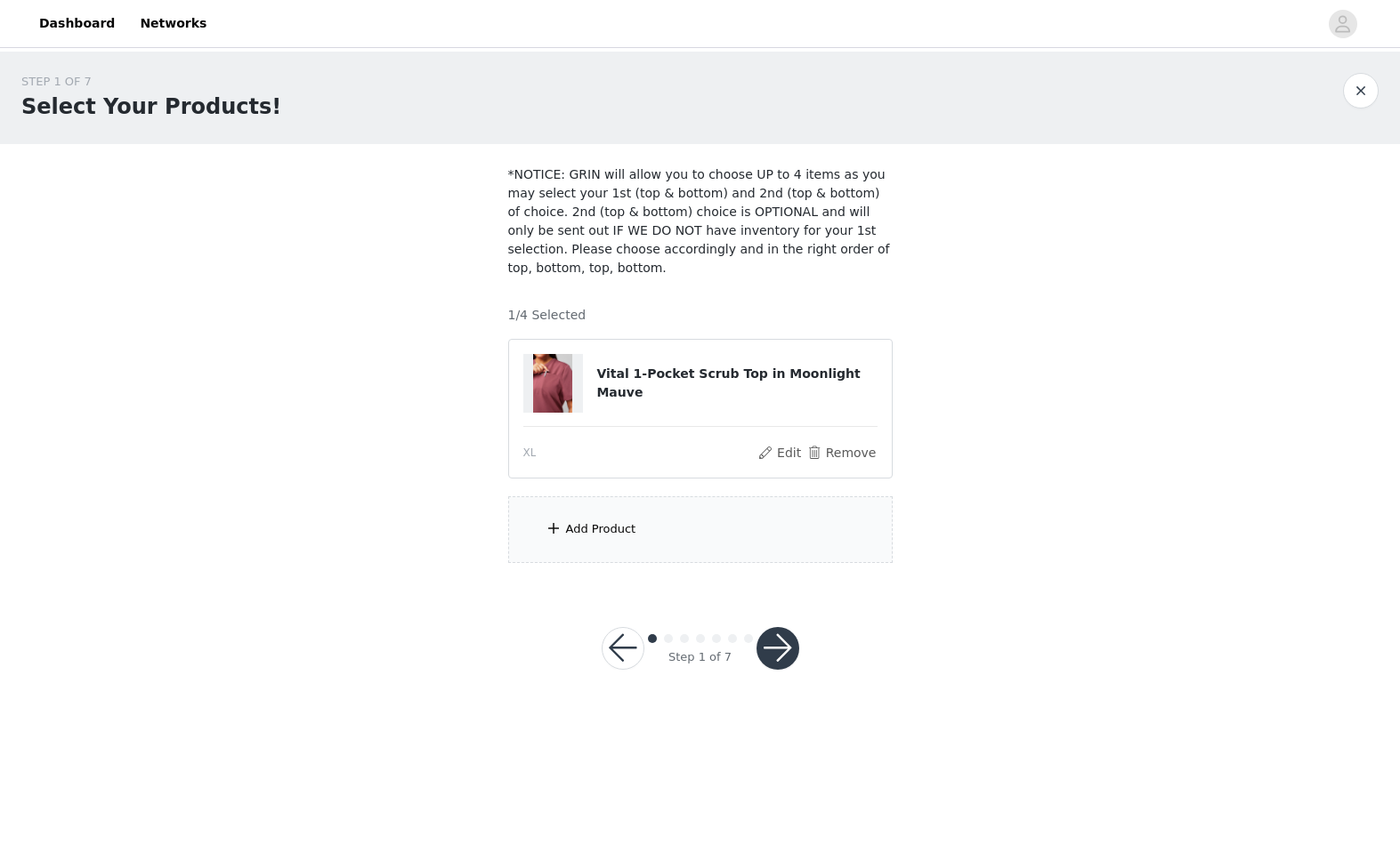
click at [670, 510] on div "Add Product" at bounding box center [700, 529] width 384 height 66
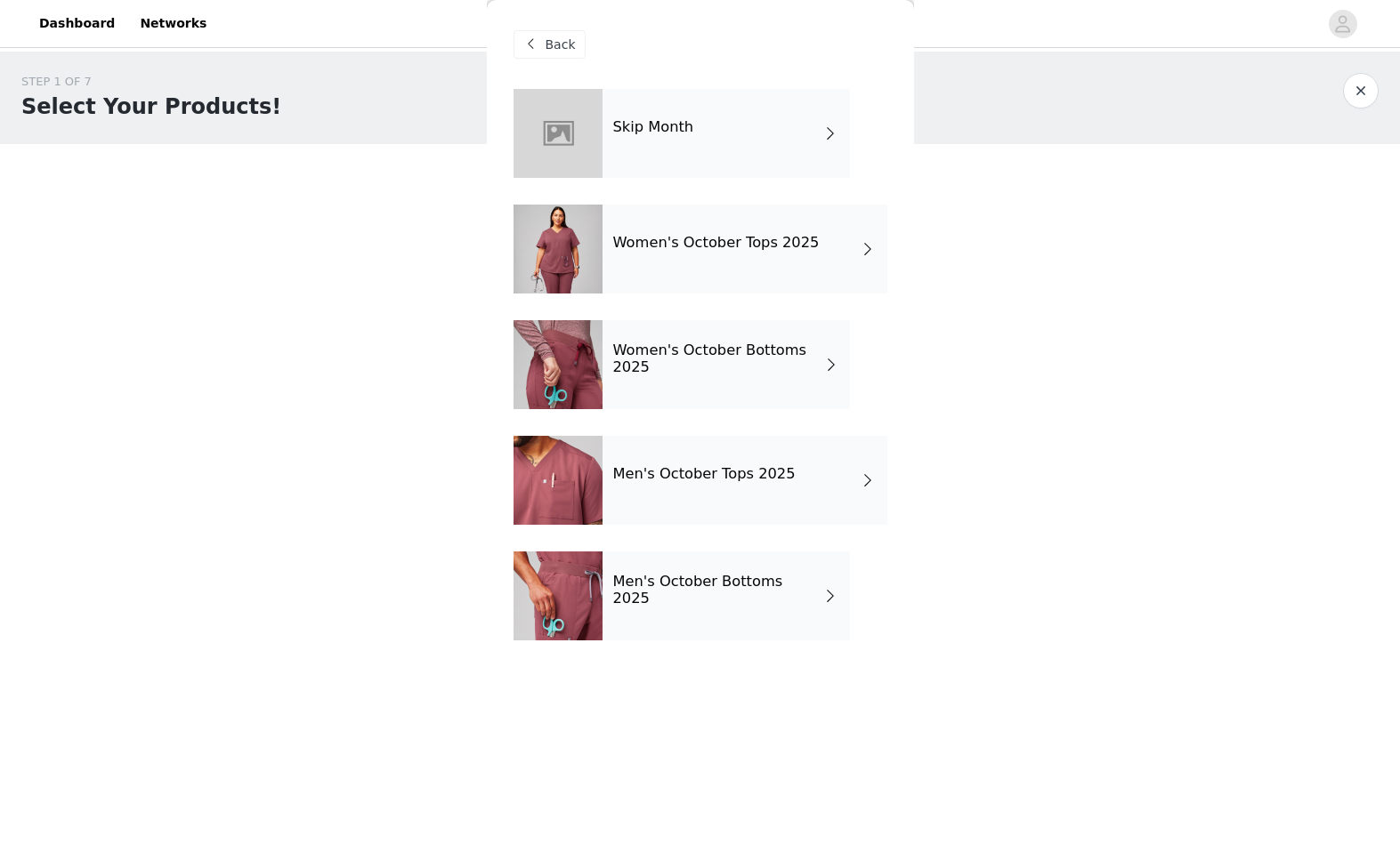
click at [693, 377] on div "Women's October Bottoms 2025" at bounding box center [726, 365] width 247 height 89
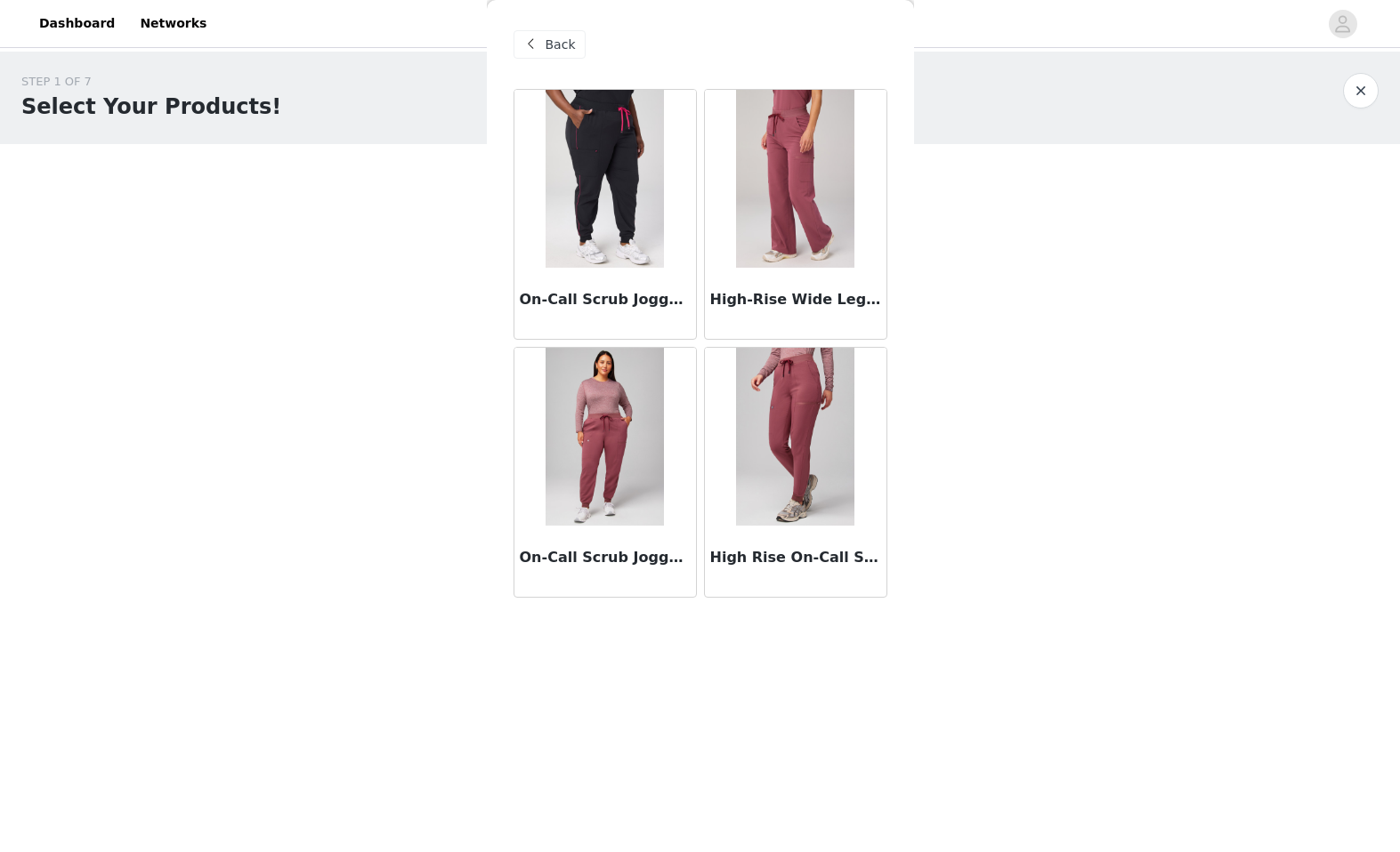
click at [773, 440] on img at bounding box center [794, 436] width 118 height 178
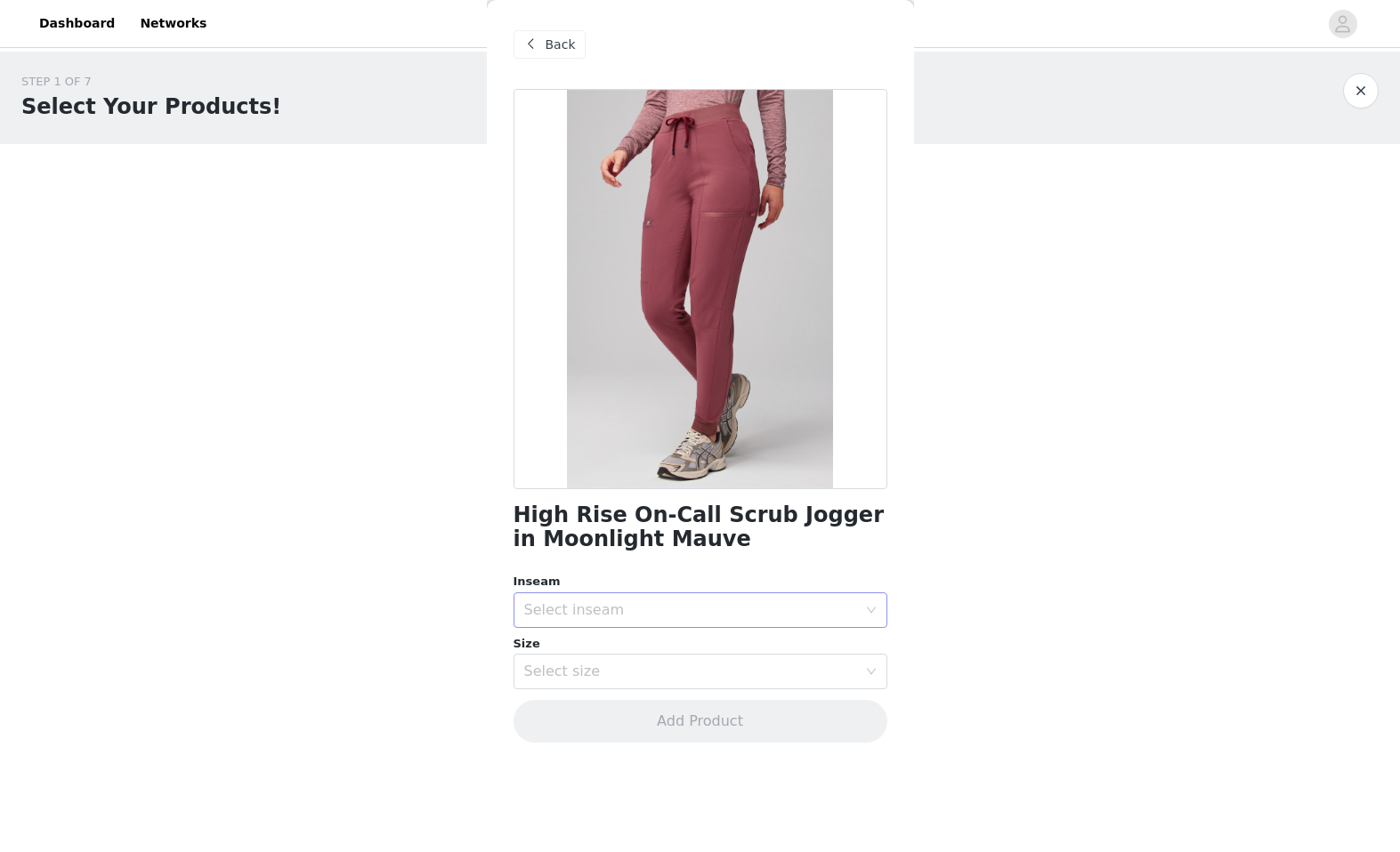
click at [657, 613] on div "Select inseam" at bounding box center [690, 610] width 333 height 17
click at [599, 713] on li "Tall" at bounding box center [700, 707] width 374 height 29
click at [613, 673] on div "Select size" at bounding box center [690, 671] width 333 height 17
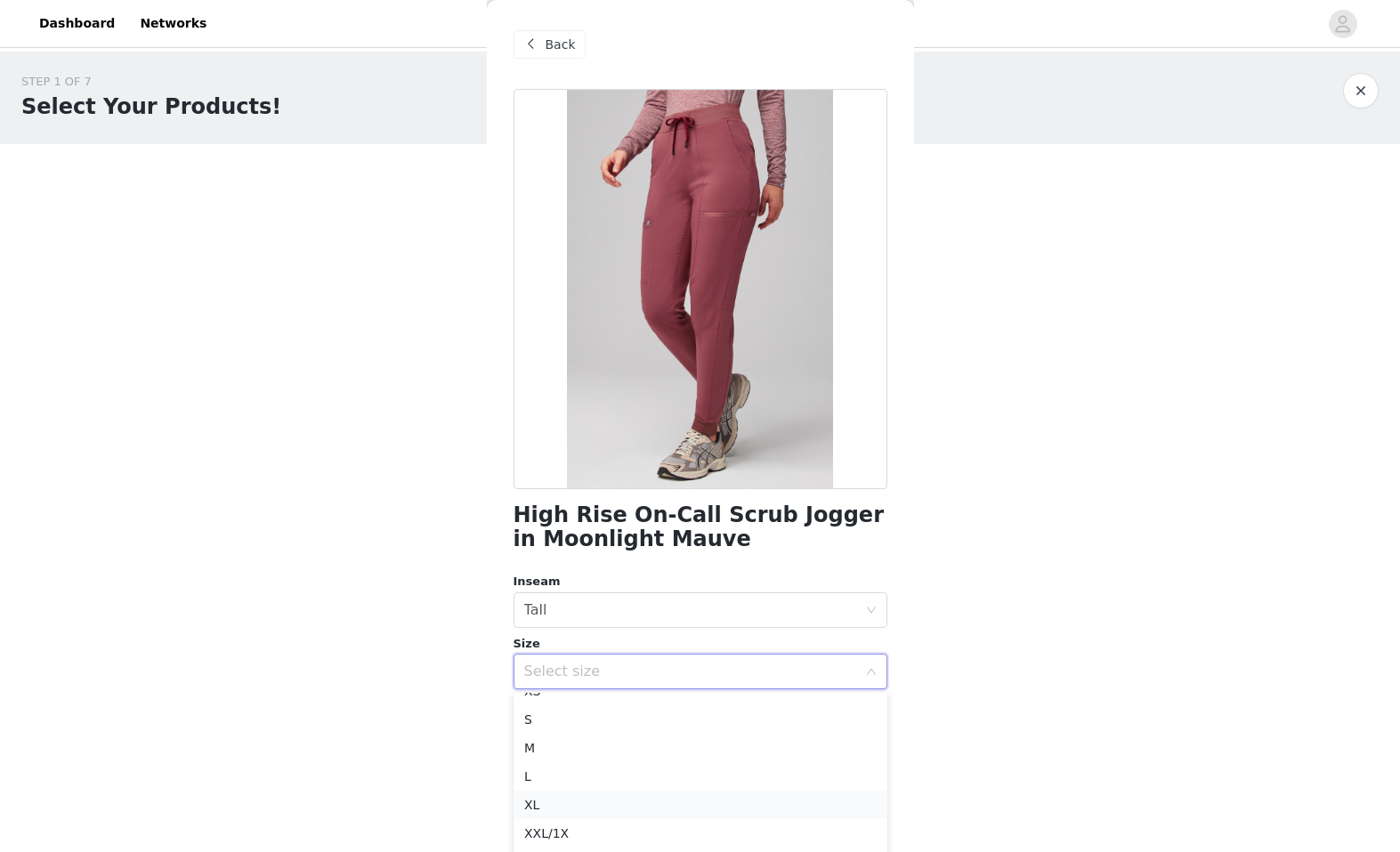
click at [552, 811] on li "XL" at bounding box center [700, 806] width 374 height 29
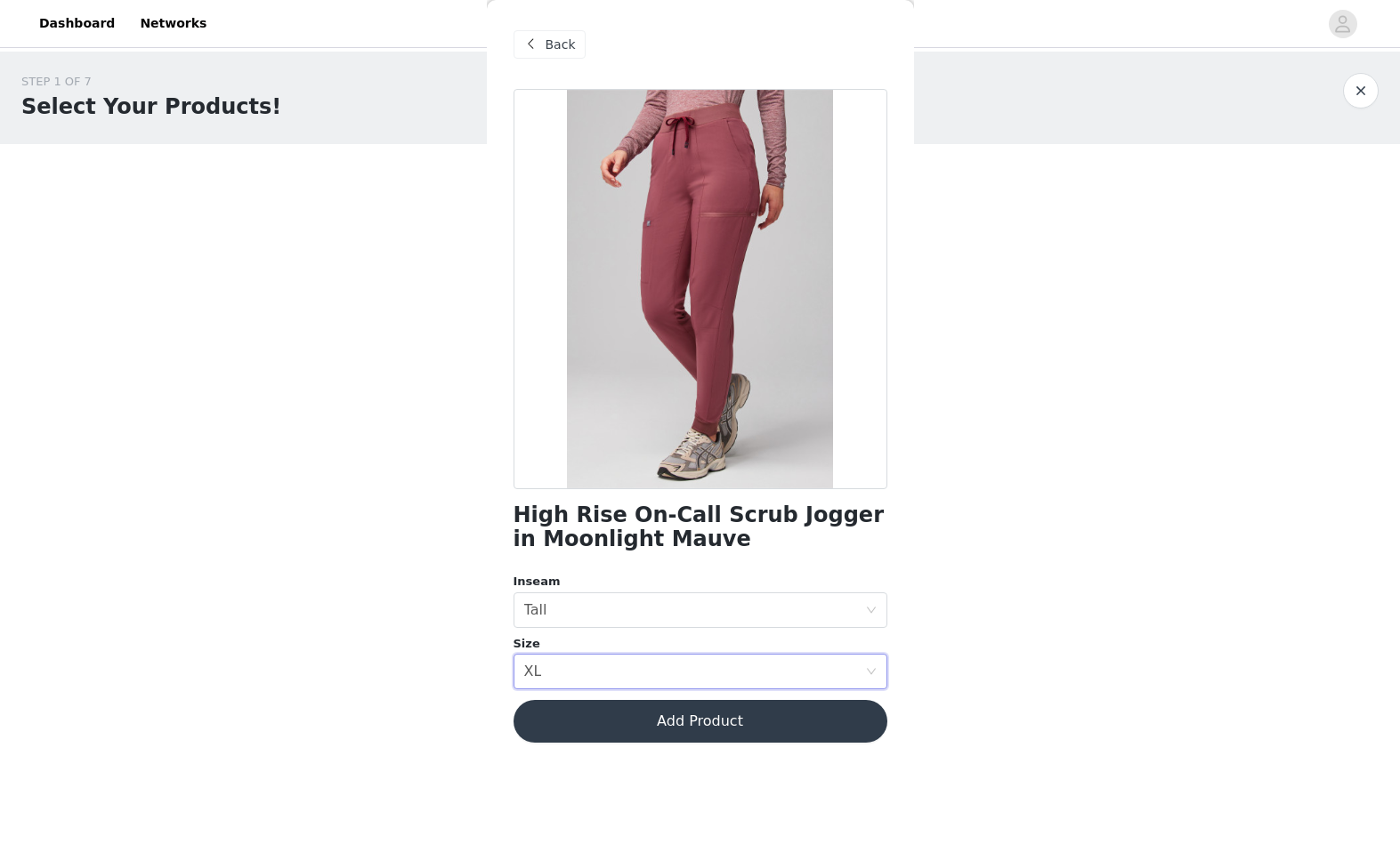
click at [593, 724] on button "Add Product" at bounding box center [700, 721] width 374 height 42
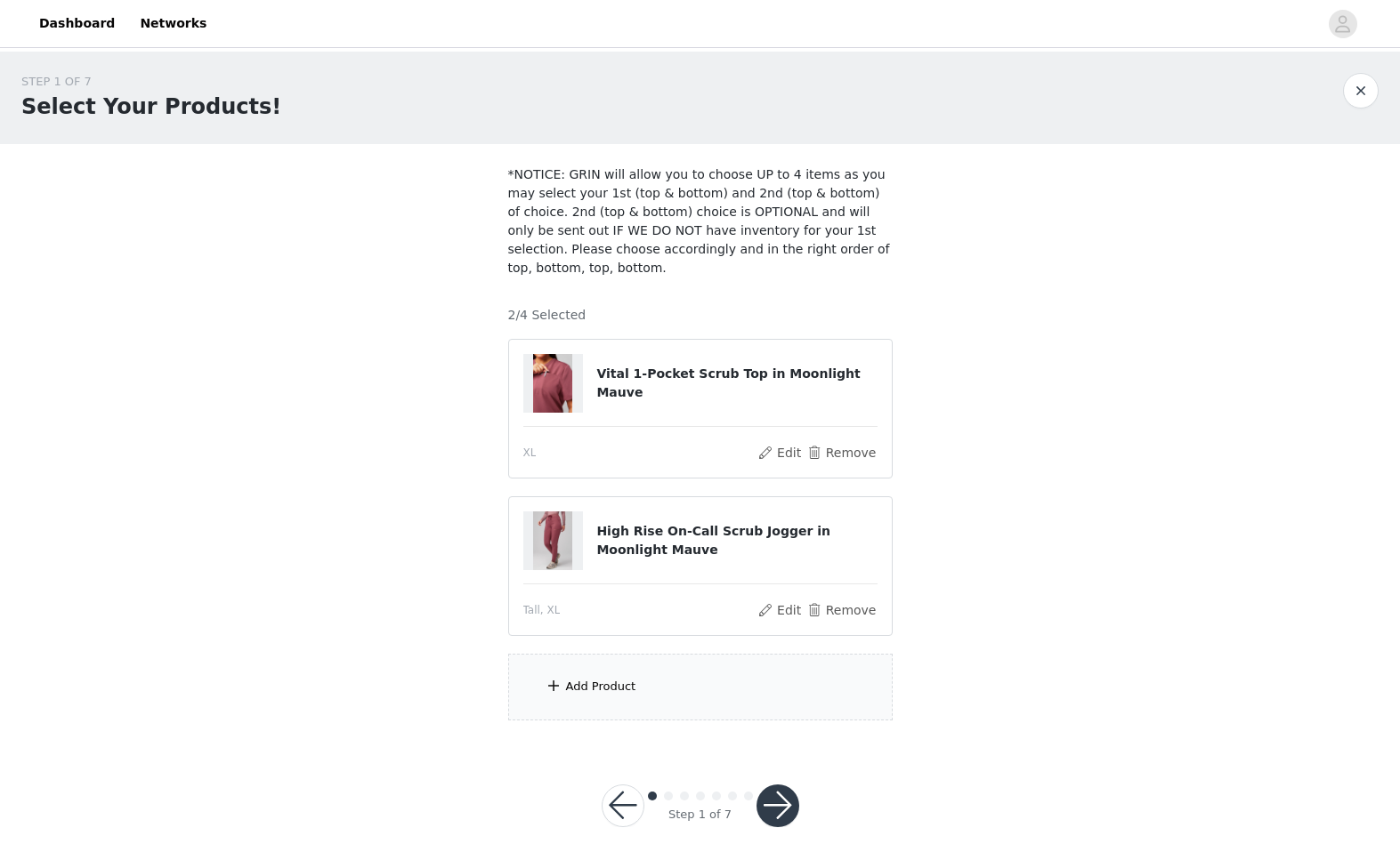
click at [768, 798] on button "button" at bounding box center [778, 806] width 42 height 42
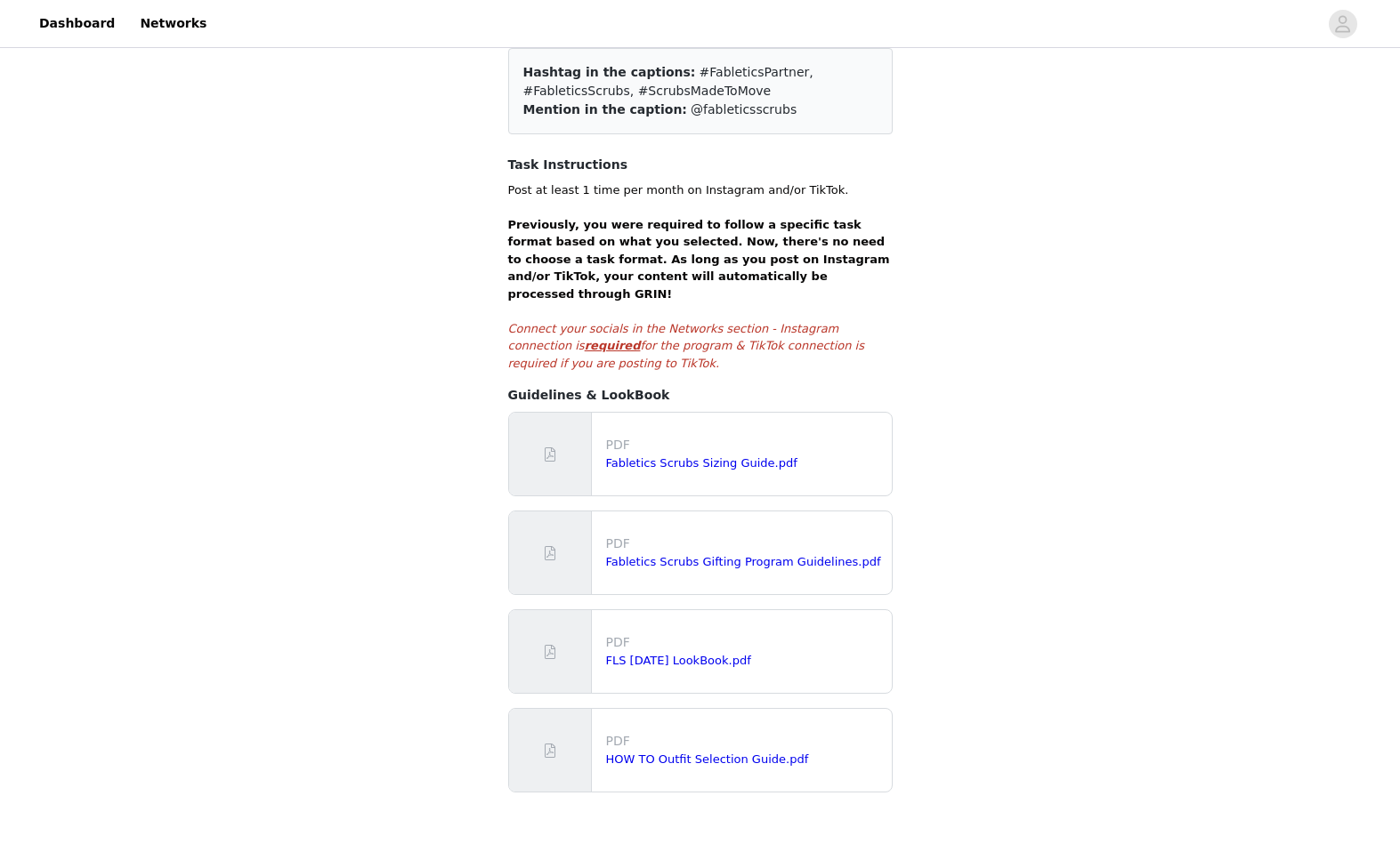
scroll to position [229, 0]
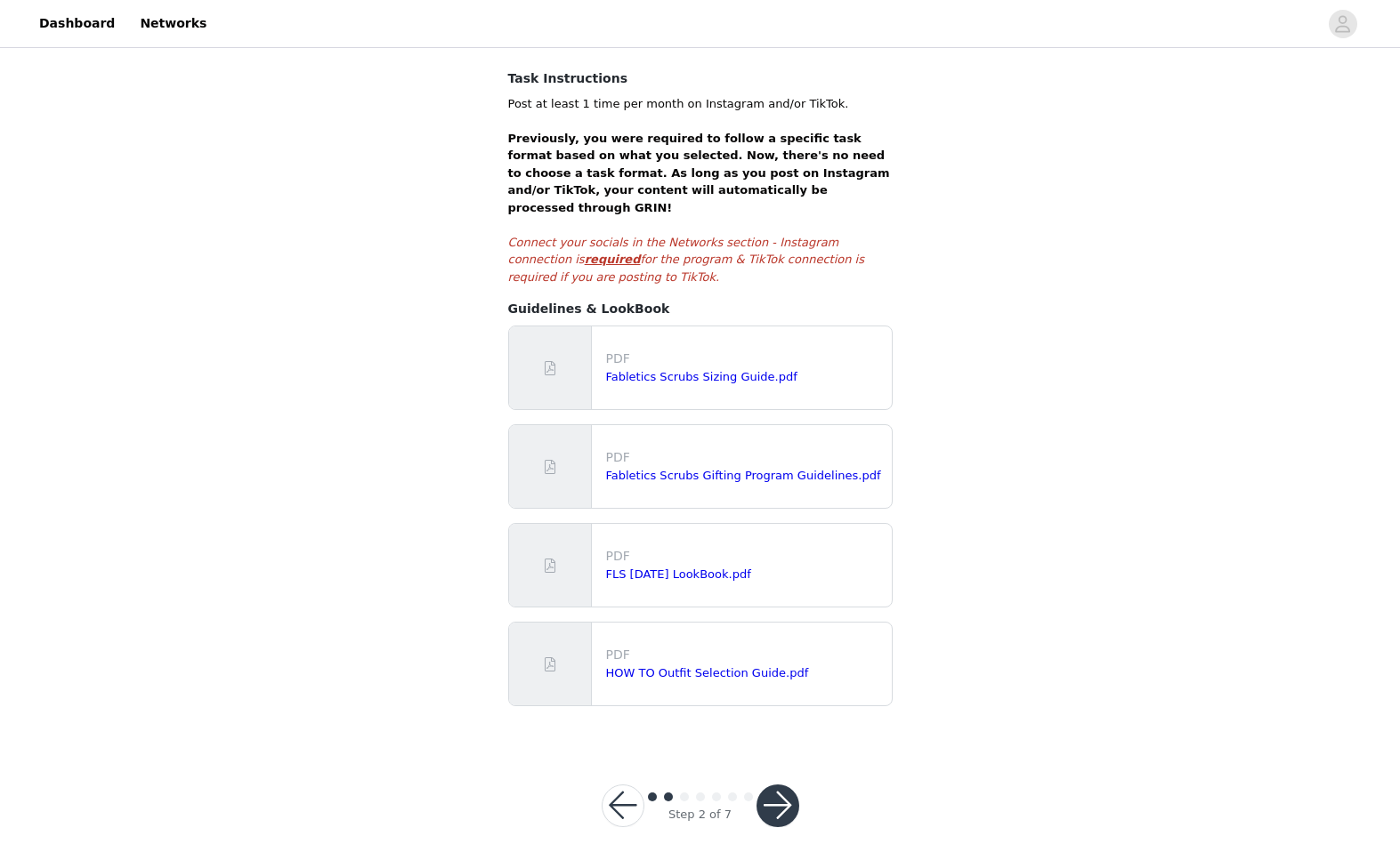
click at [780, 785] on button "button" at bounding box center [778, 806] width 42 height 42
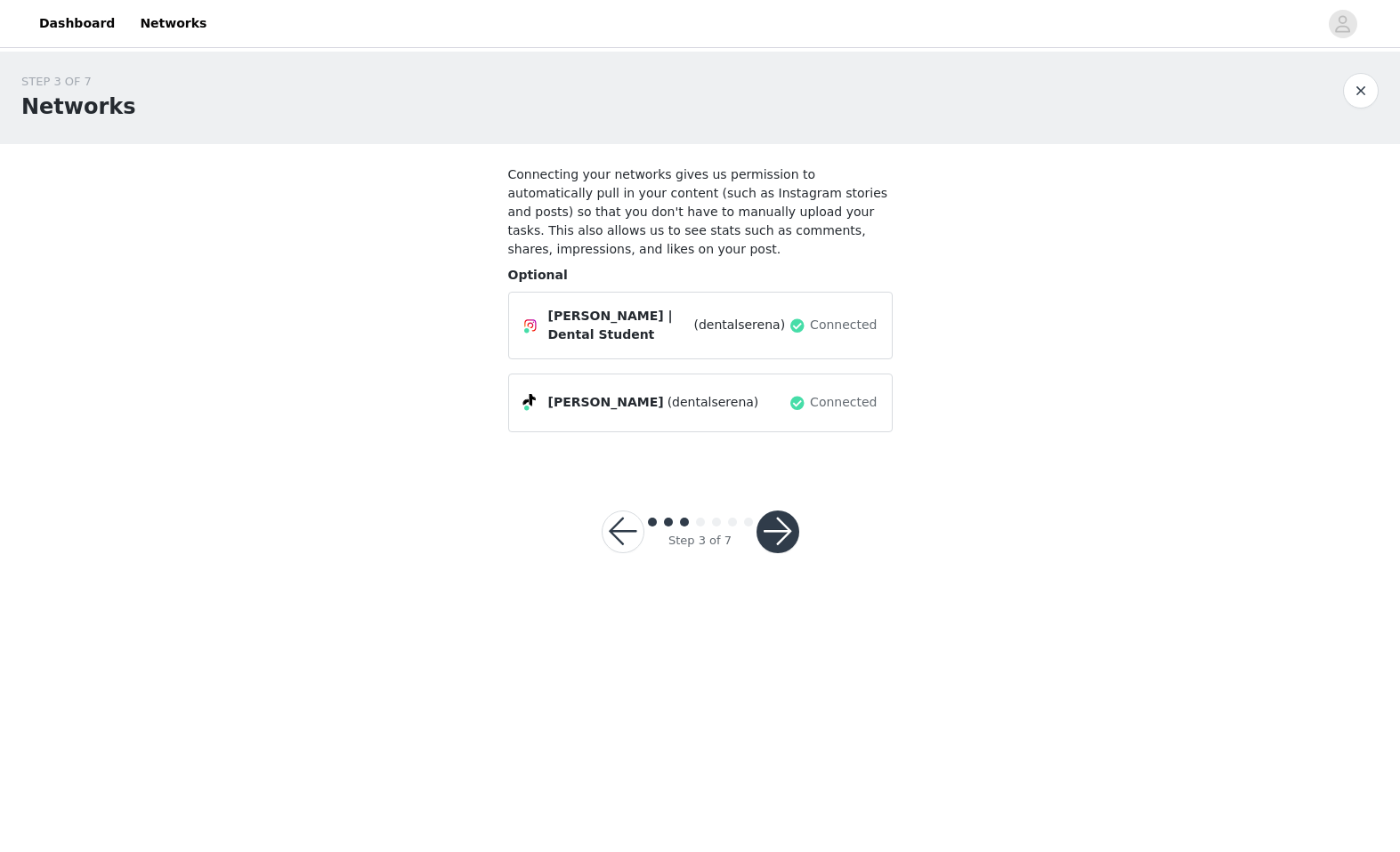
click at [784, 537] on button "button" at bounding box center [778, 531] width 42 height 42
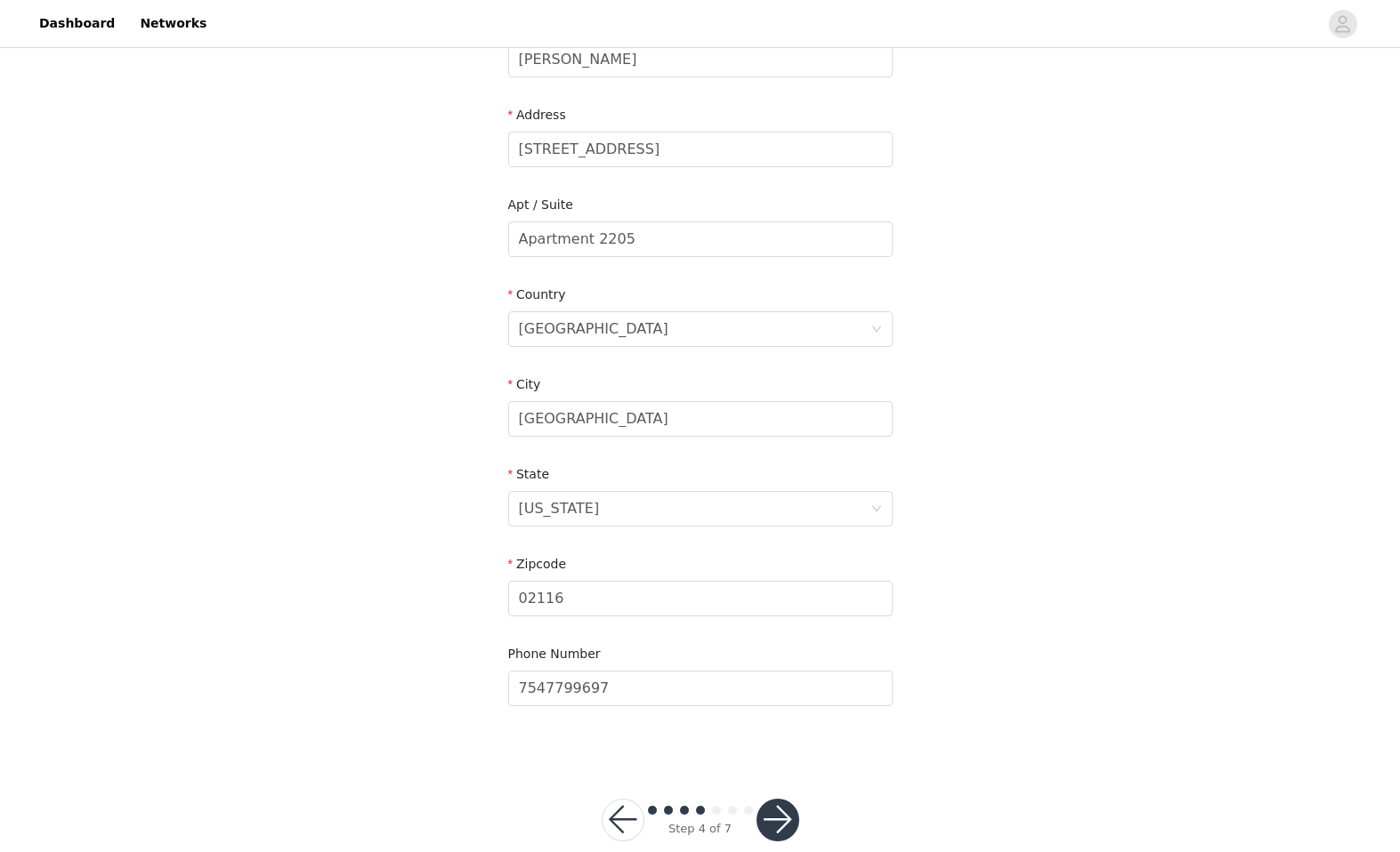
scroll to position [398, 0]
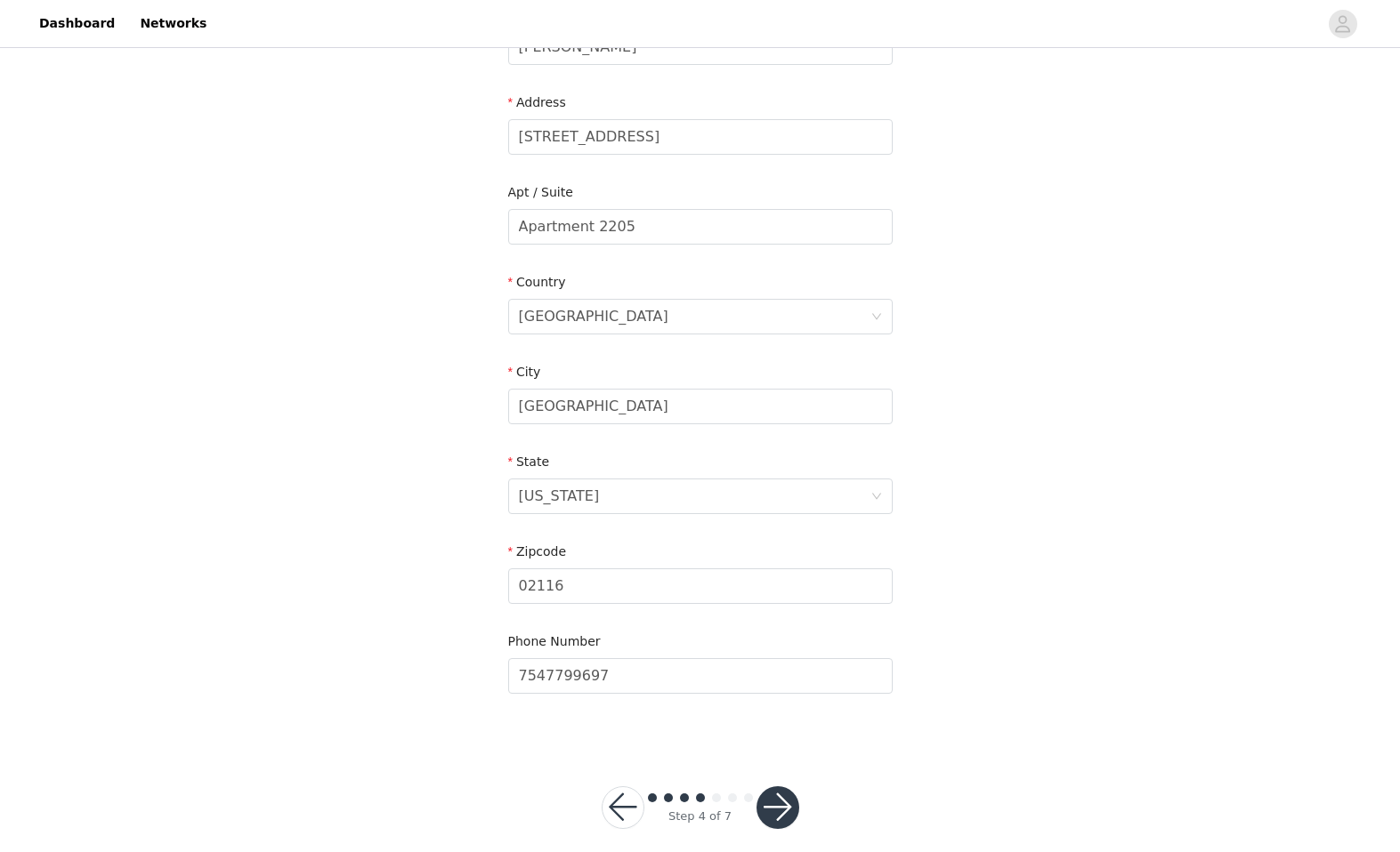
click at [774, 787] on button "button" at bounding box center [778, 808] width 42 height 42
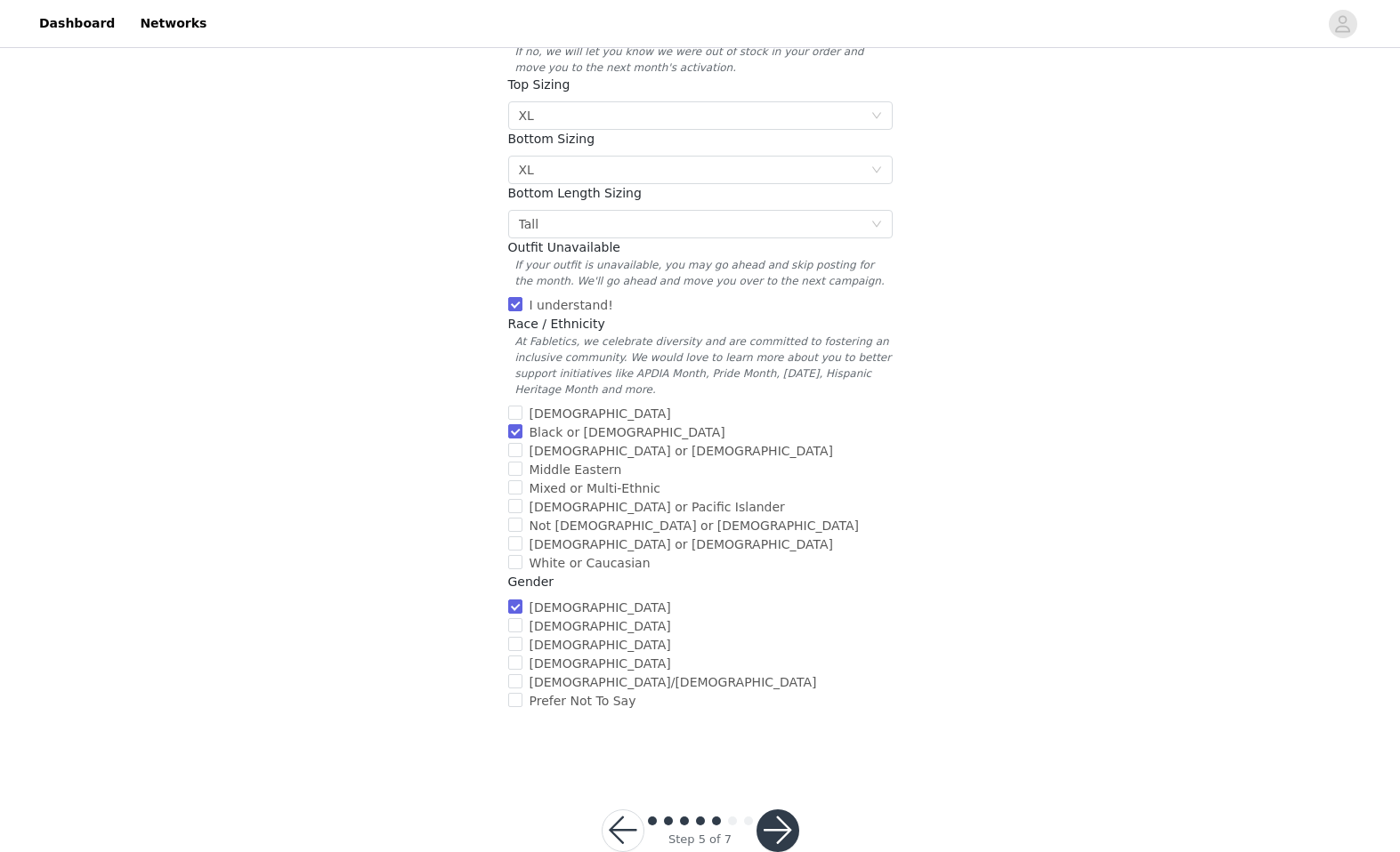
scroll to position [481, 0]
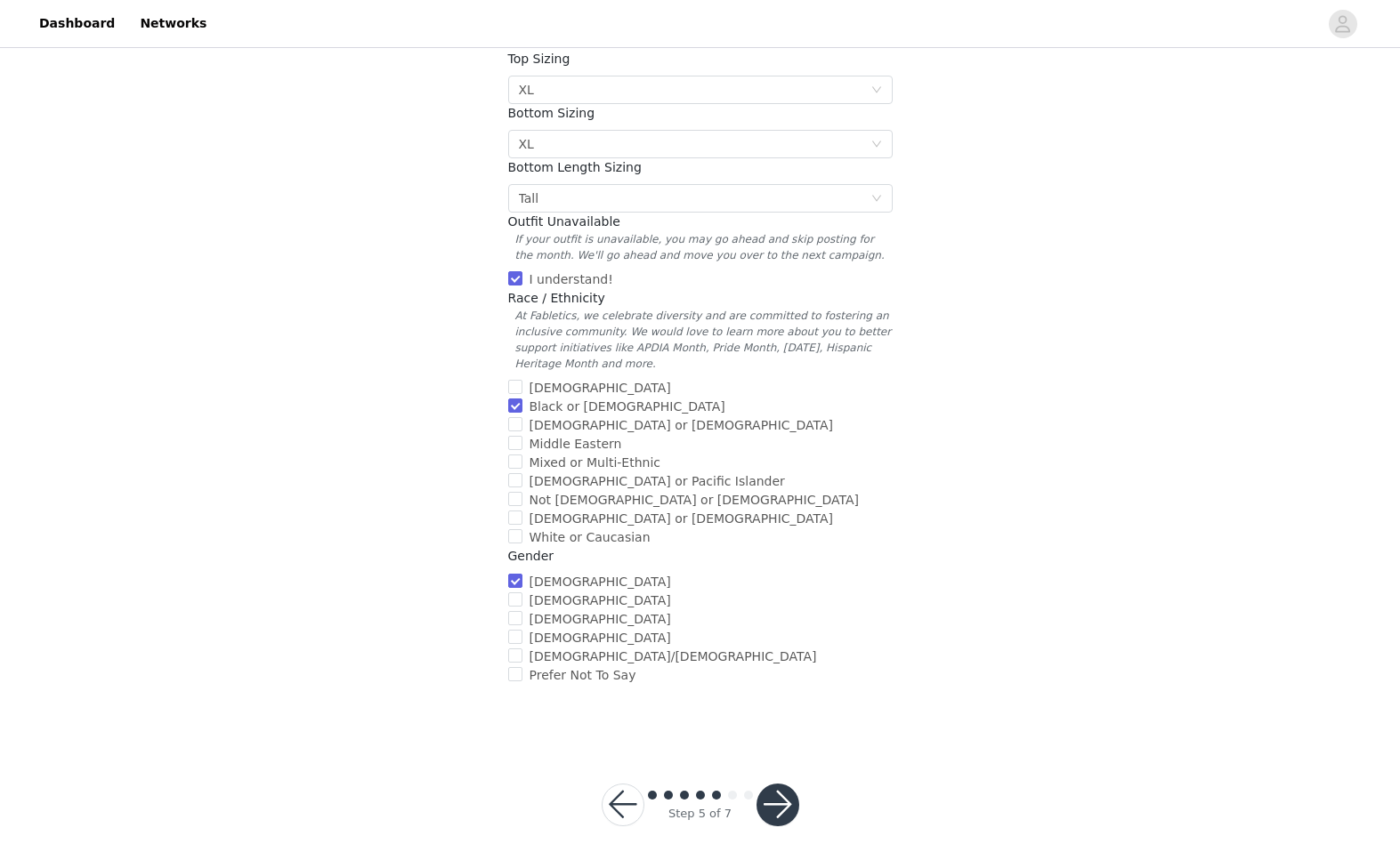
click at [776, 791] on button "button" at bounding box center [778, 805] width 42 height 42
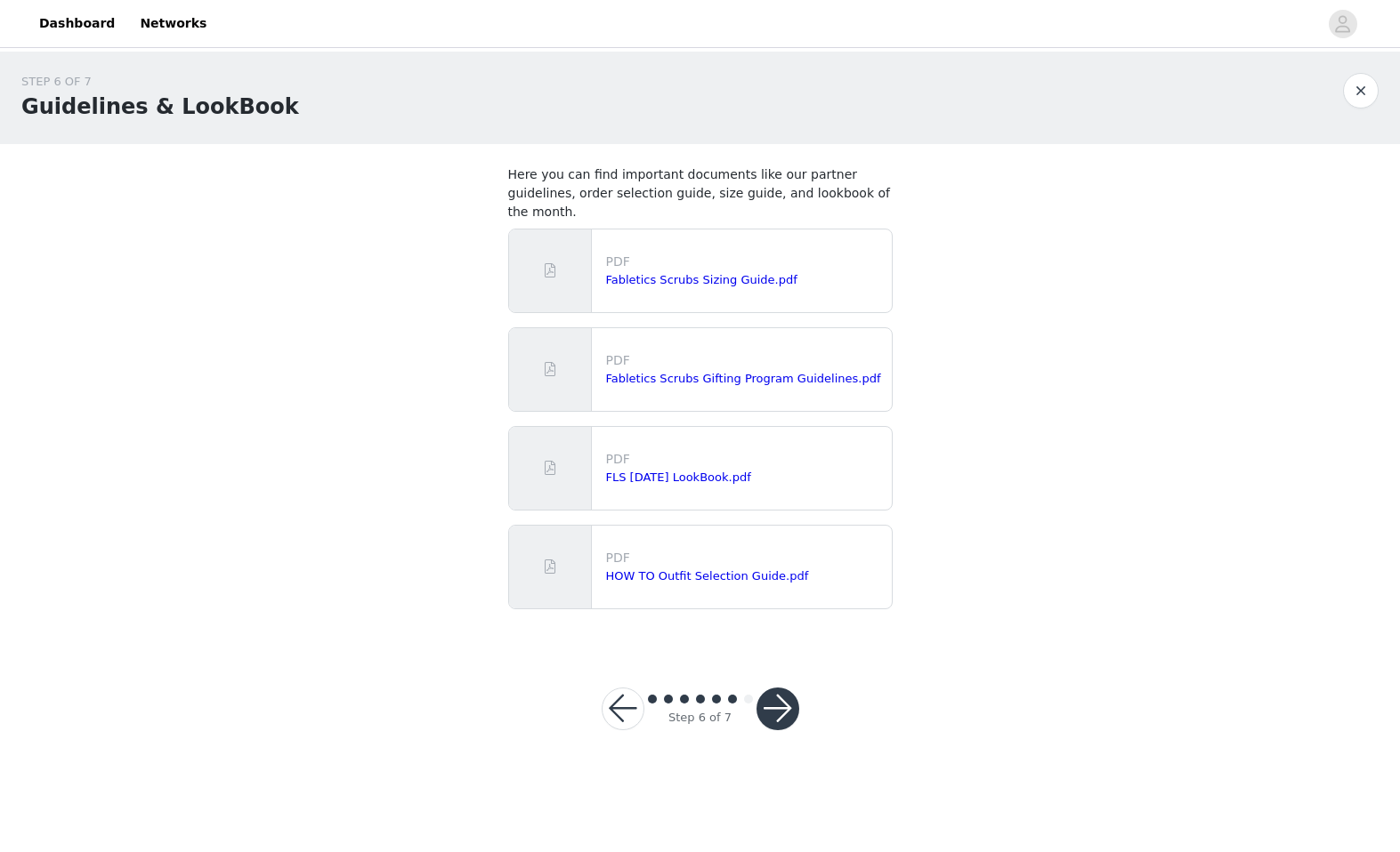
click at [784, 687] on button "button" at bounding box center [778, 709] width 42 height 42
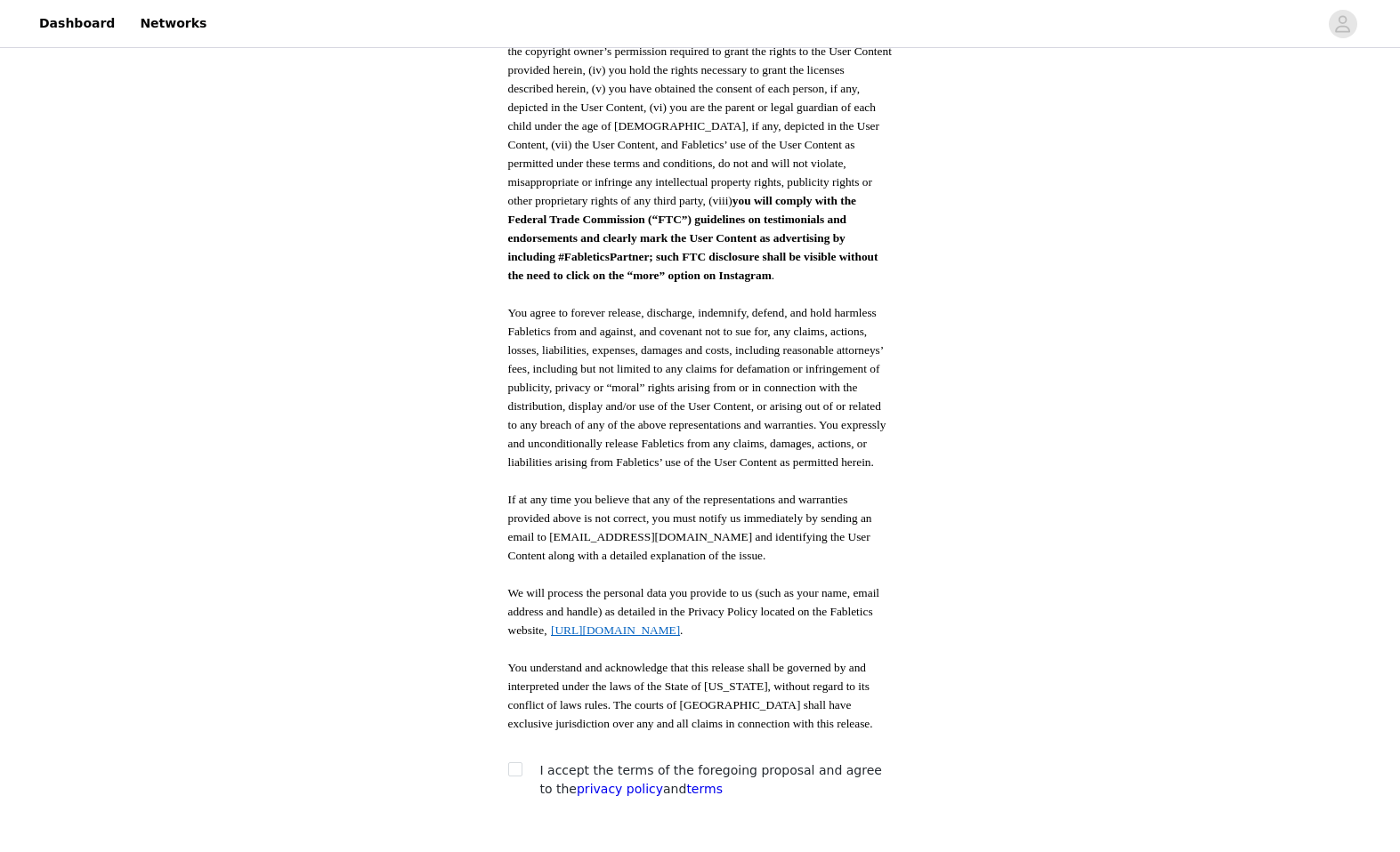
scroll to position [755, 0]
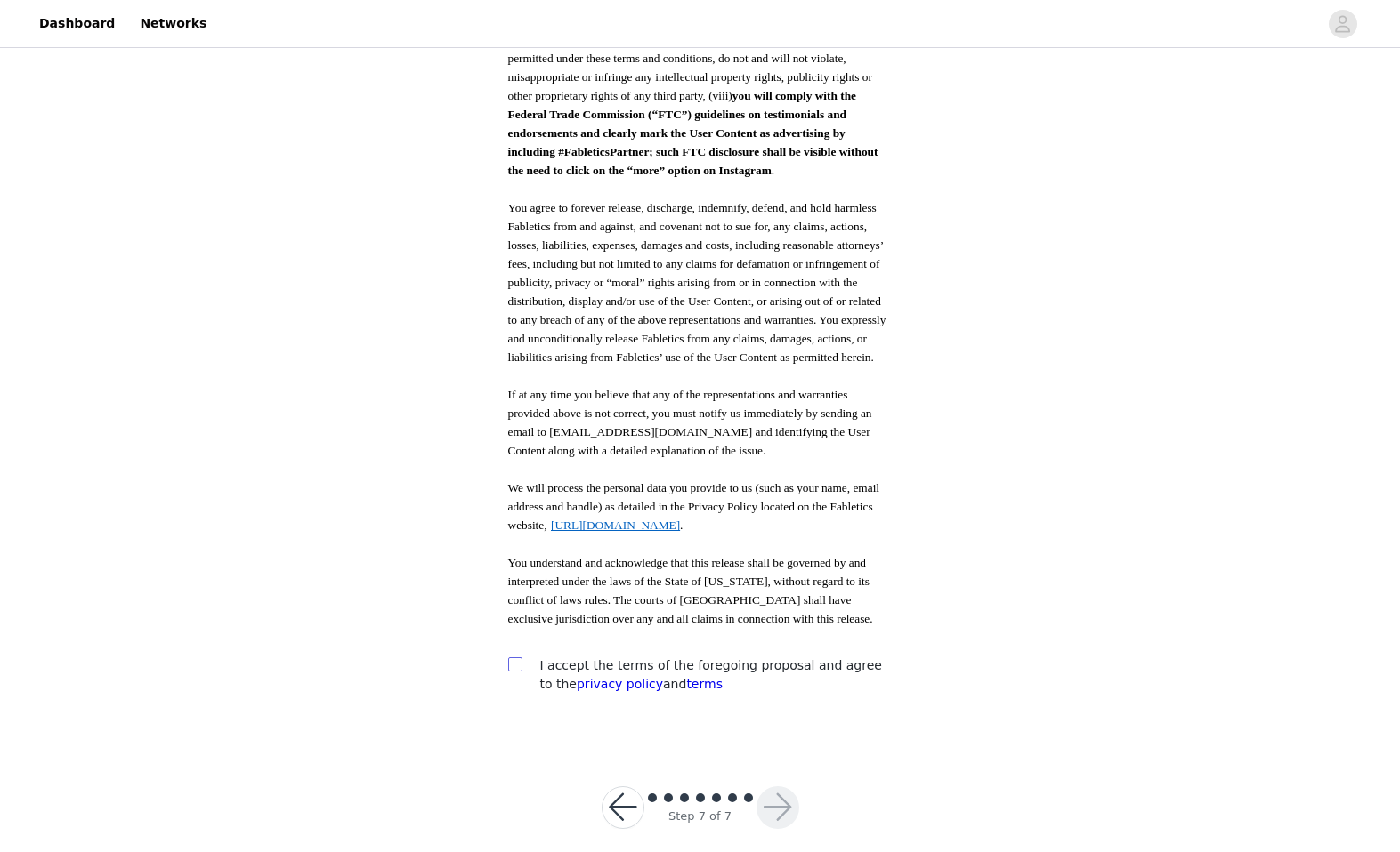
click at [512, 658] on input "checkbox" at bounding box center [514, 663] width 13 height 13
checkbox input "true"
click at [782, 787] on button "button" at bounding box center [778, 808] width 42 height 42
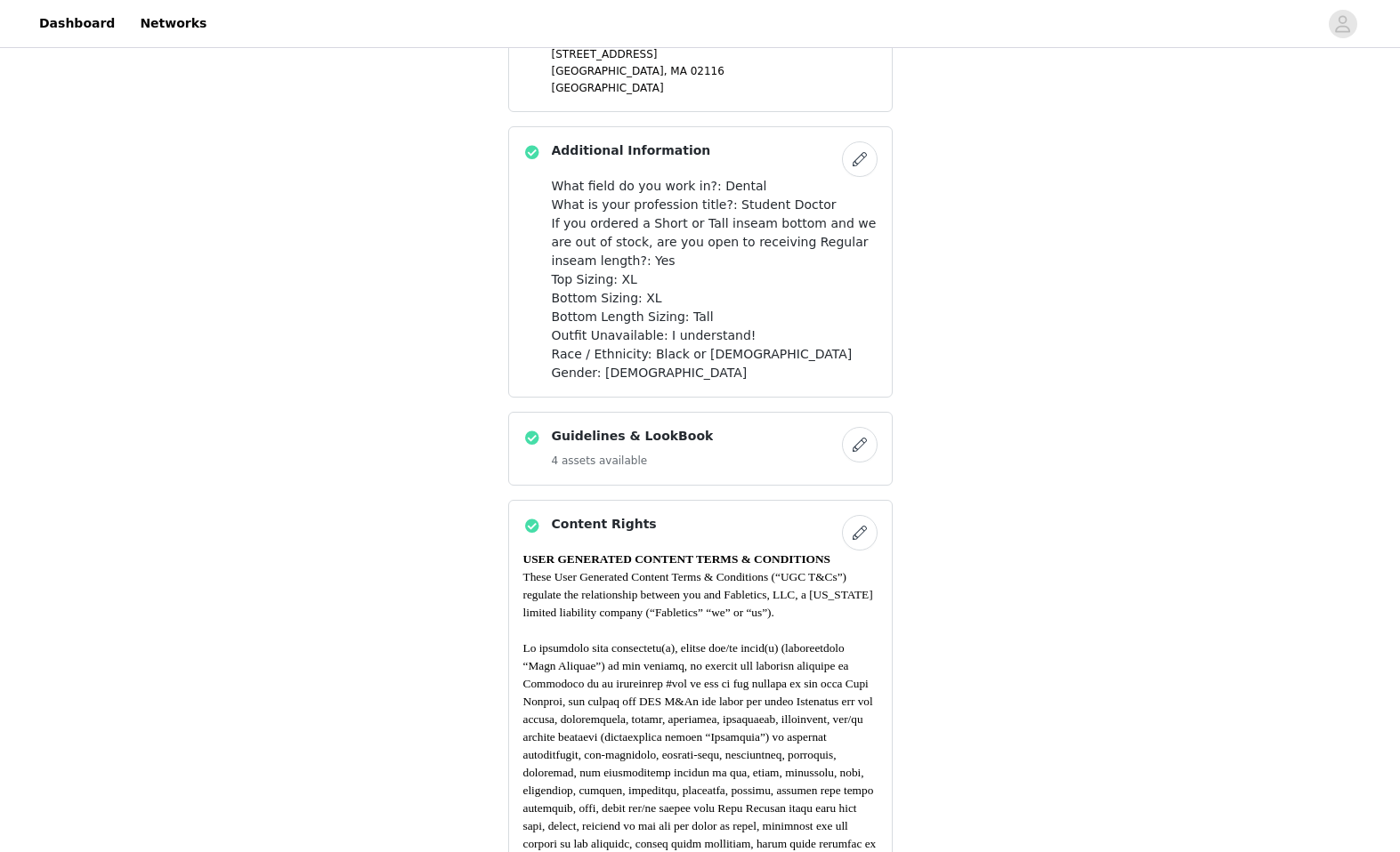
scroll to position [1730, 0]
